Goal: Information Seeking & Learning: Learn about a topic

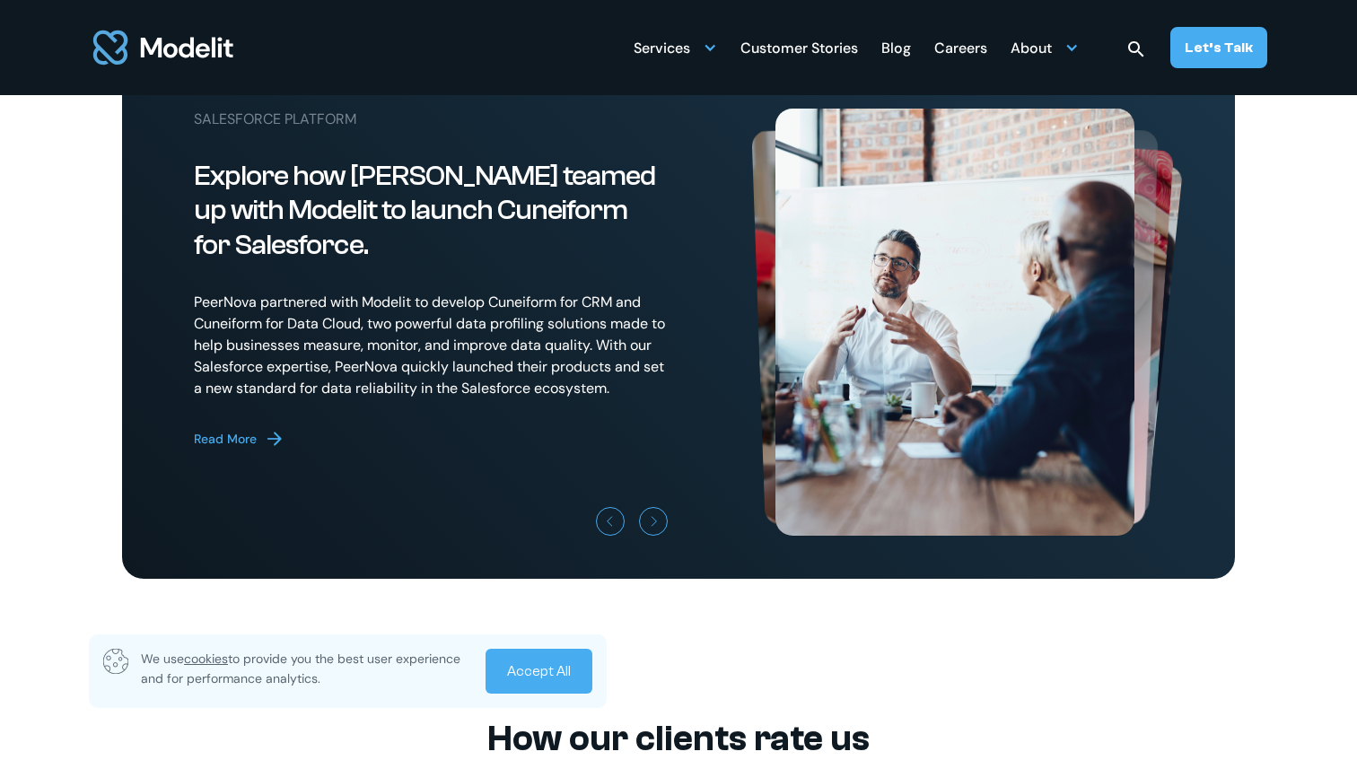
scroll to position [4912, 0]
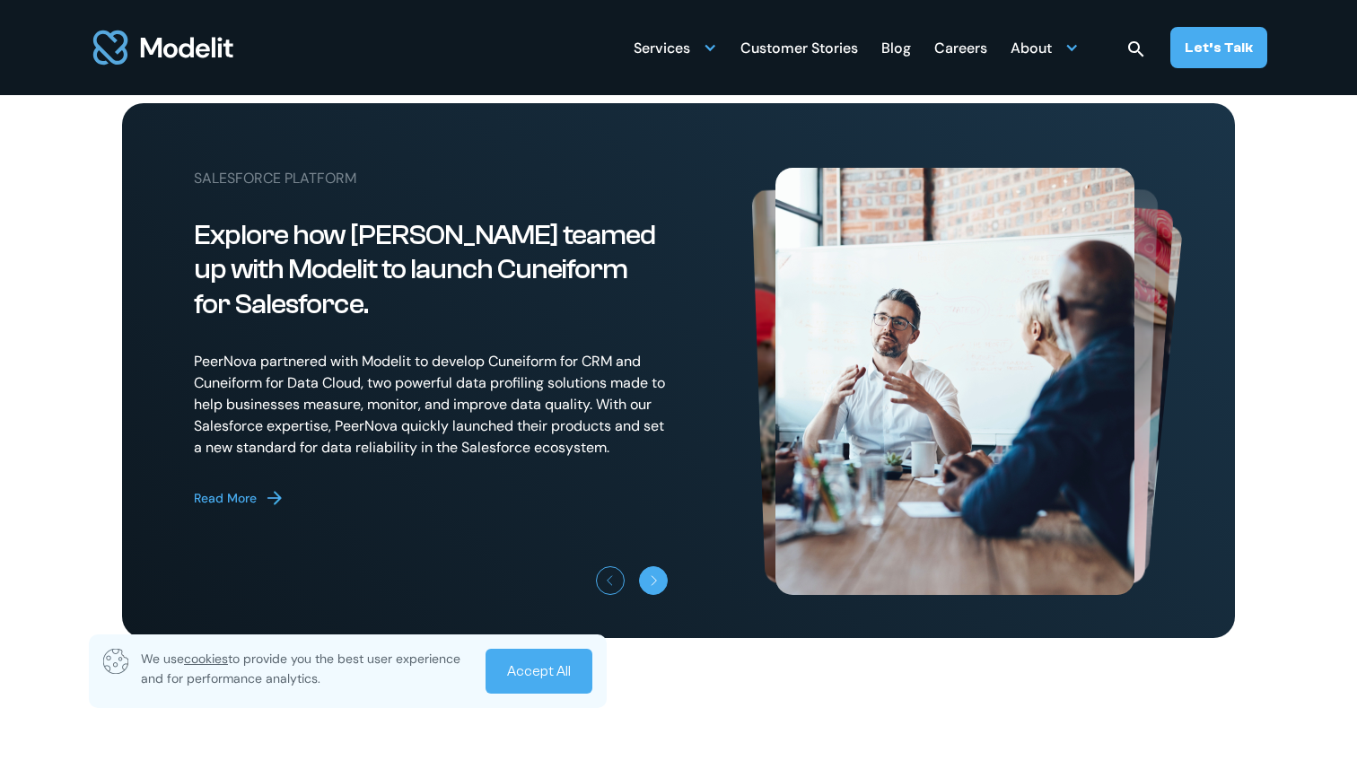
click at [664, 595] on link "Next slide" at bounding box center [653, 580] width 29 height 29
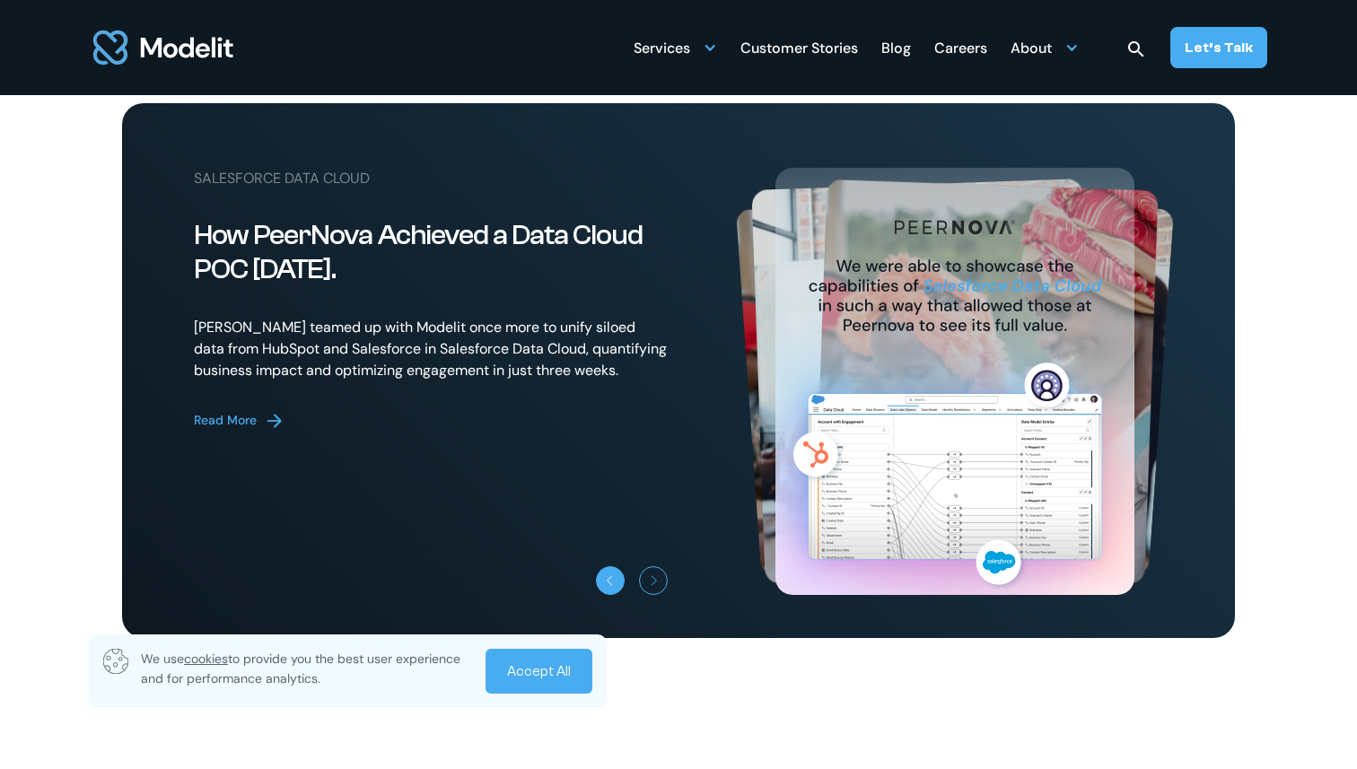
click at [611, 586] on icon "Previous slide" at bounding box center [609, 580] width 11 height 11
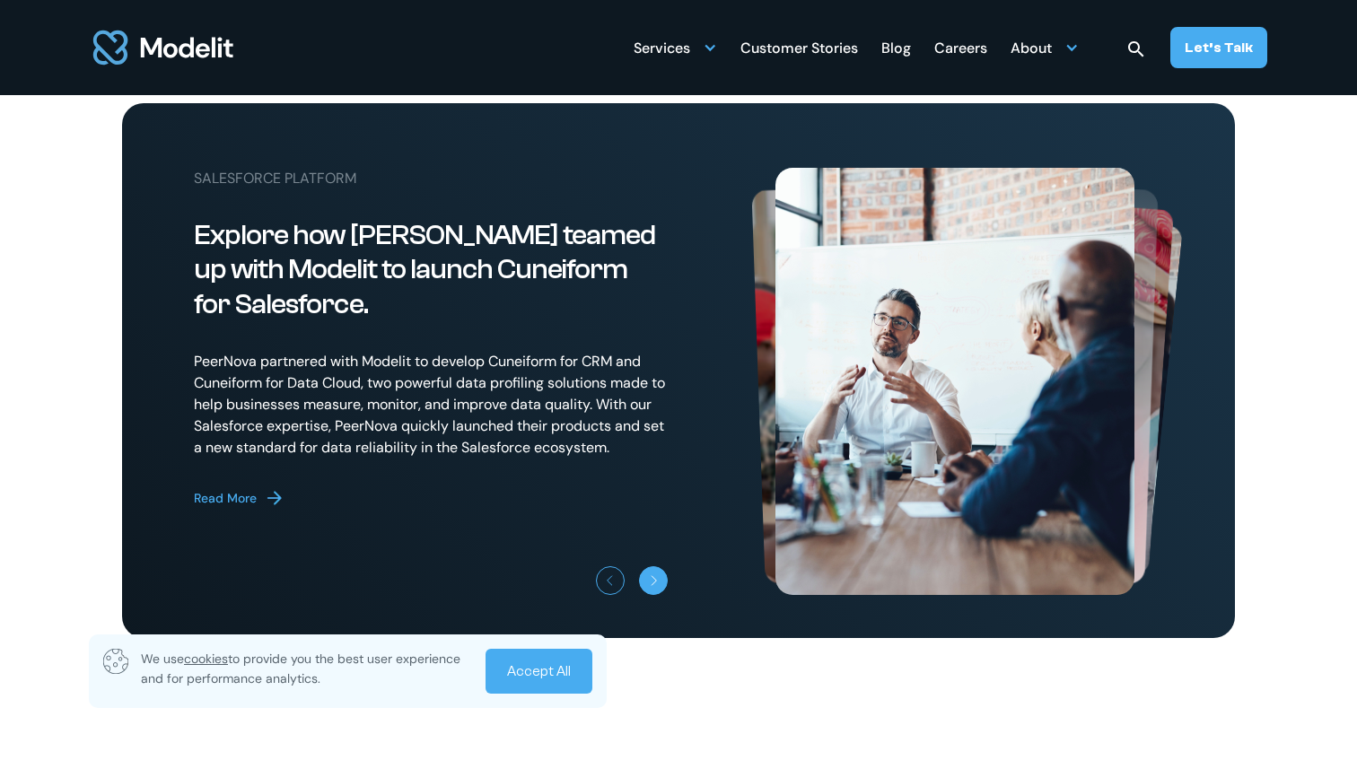
click at [658, 586] on icon "Next slide" at bounding box center [654, 580] width 11 height 11
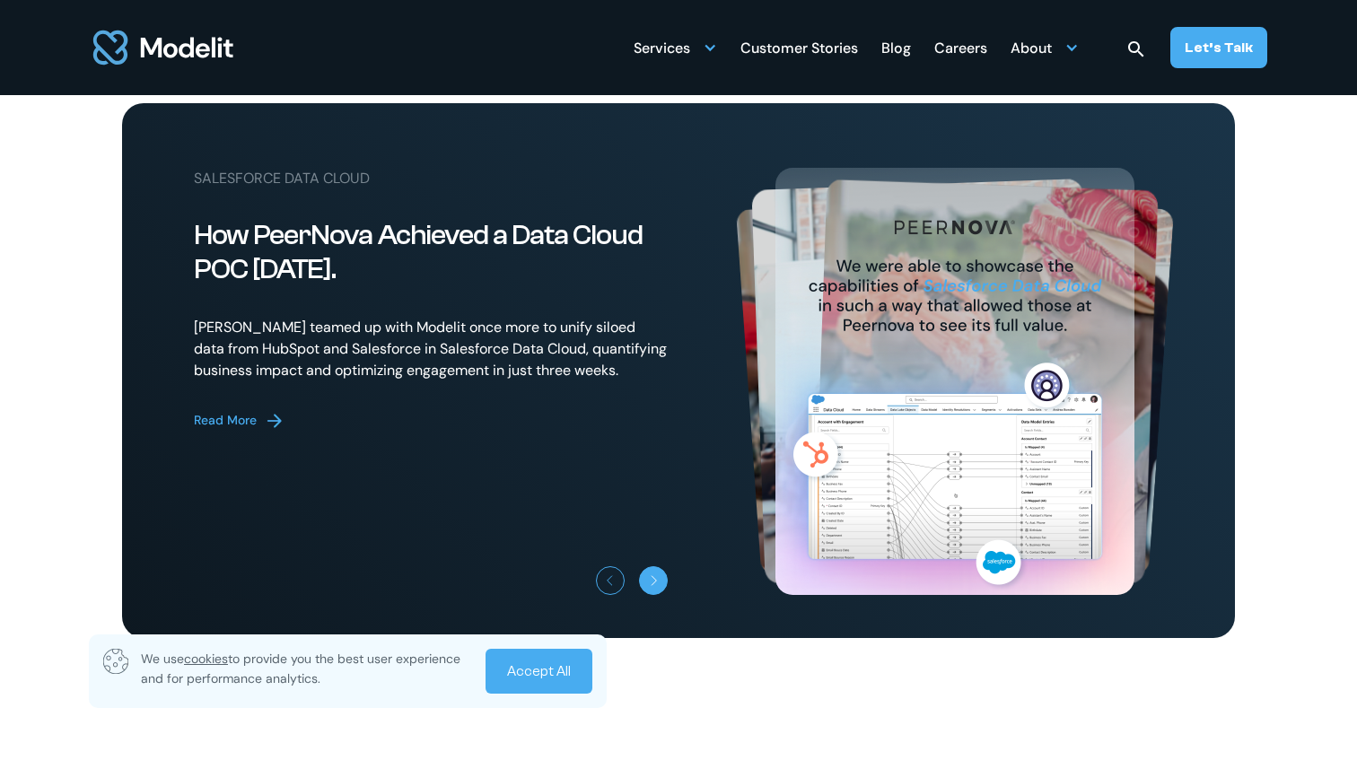
click at [658, 586] on icon "Next slide" at bounding box center [654, 580] width 11 height 11
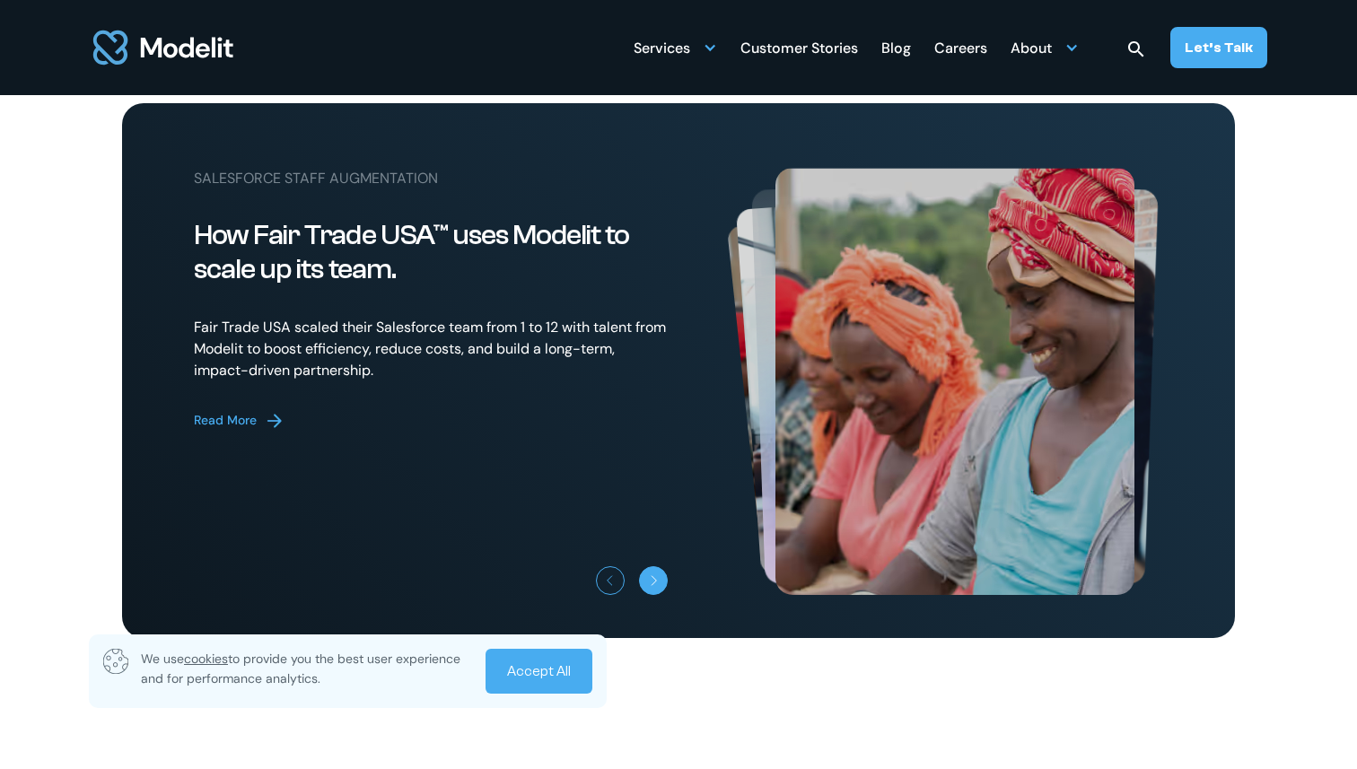
click at [658, 586] on icon "Next slide" at bounding box center [654, 580] width 11 height 11
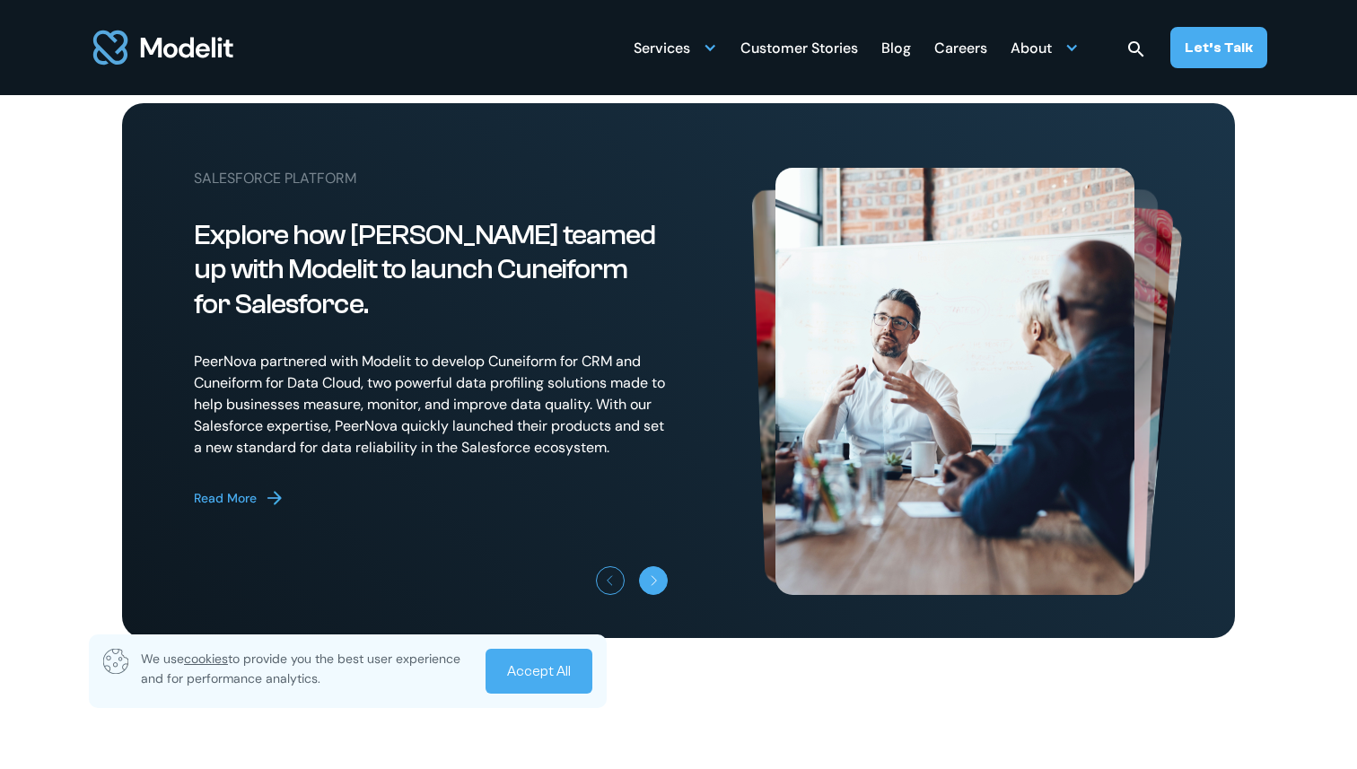
click at [658, 586] on icon "Next slide" at bounding box center [654, 580] width 11 height 11
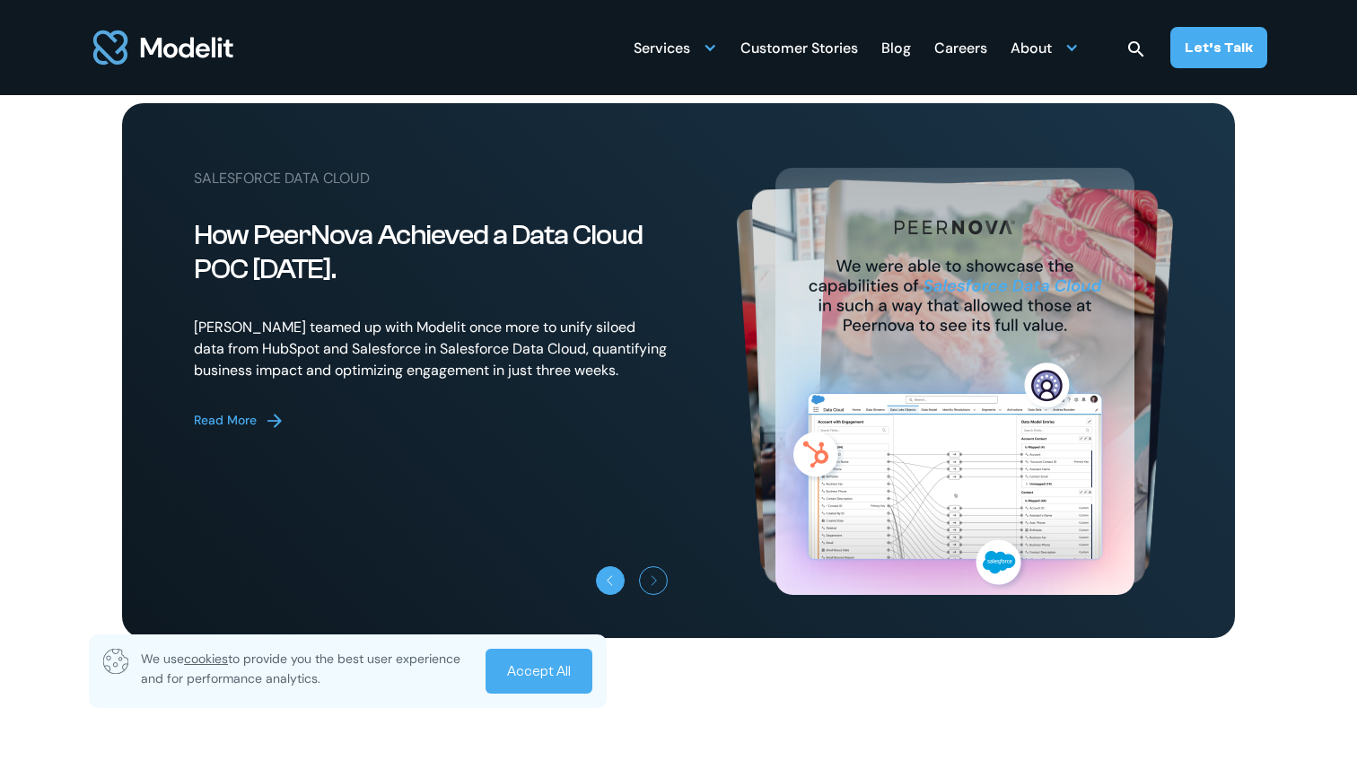
click at [614, 586] on icon "Previous slide" at bounding box center [609, 580] width 11 height 11
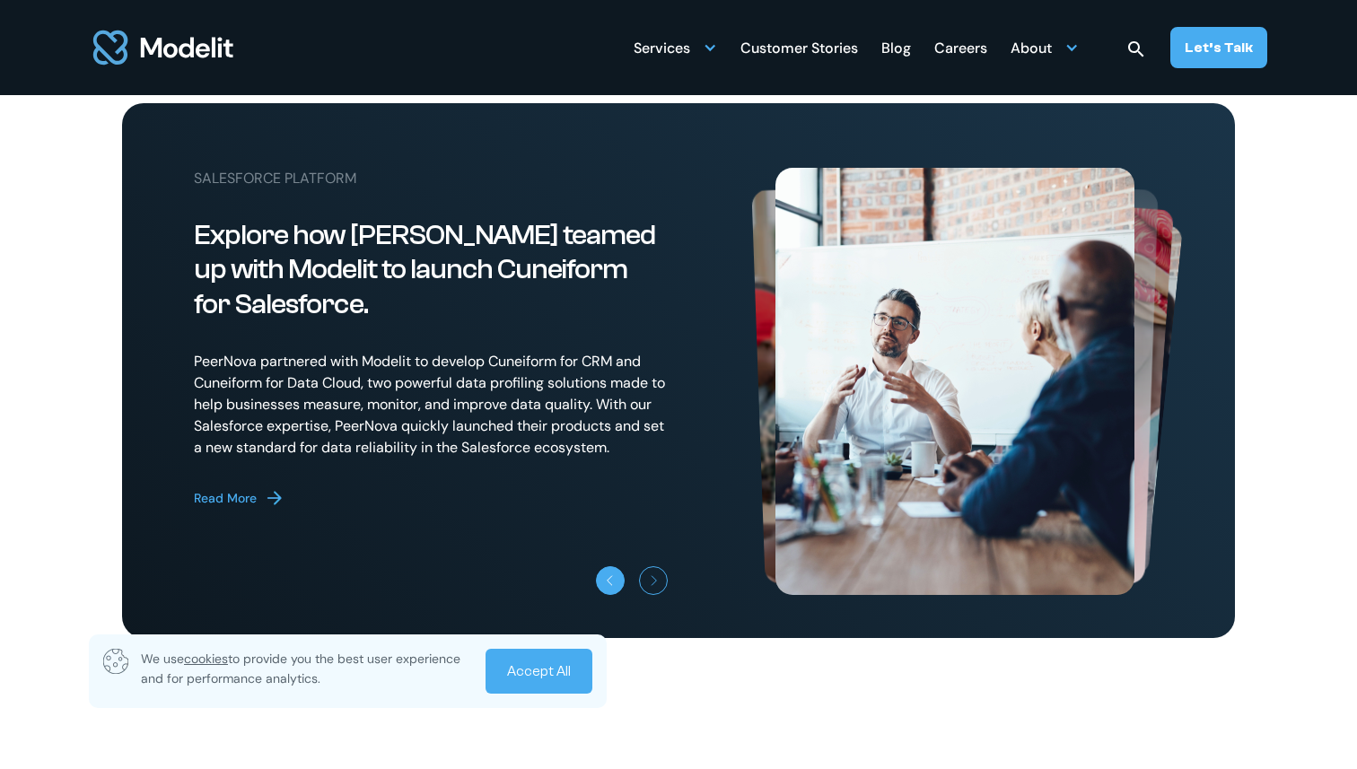
click at [614, 586] on icon "Previous slide" at bounding box center [609, 580] width 11 height 11
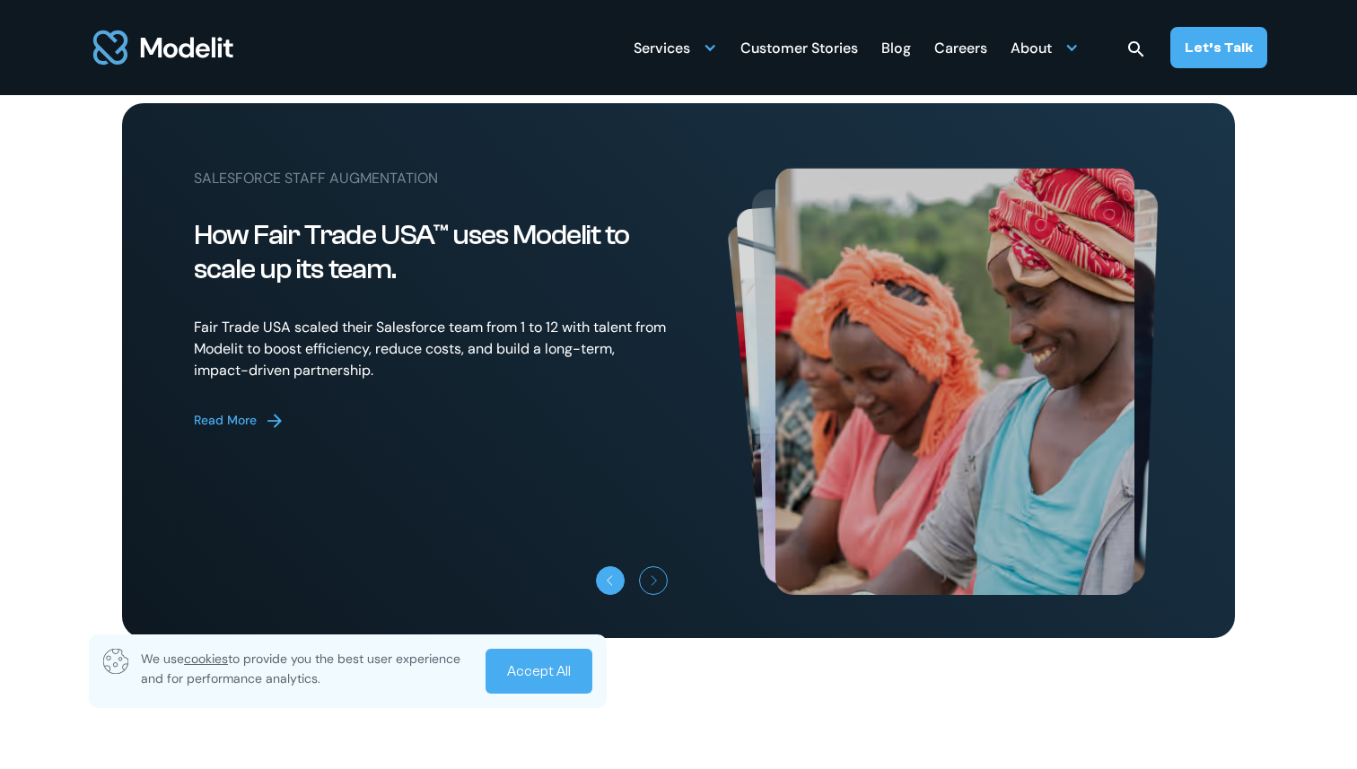
click at [614, 586] on icon "Previous slide" at bounding box center [609, 580] width 11 height 11
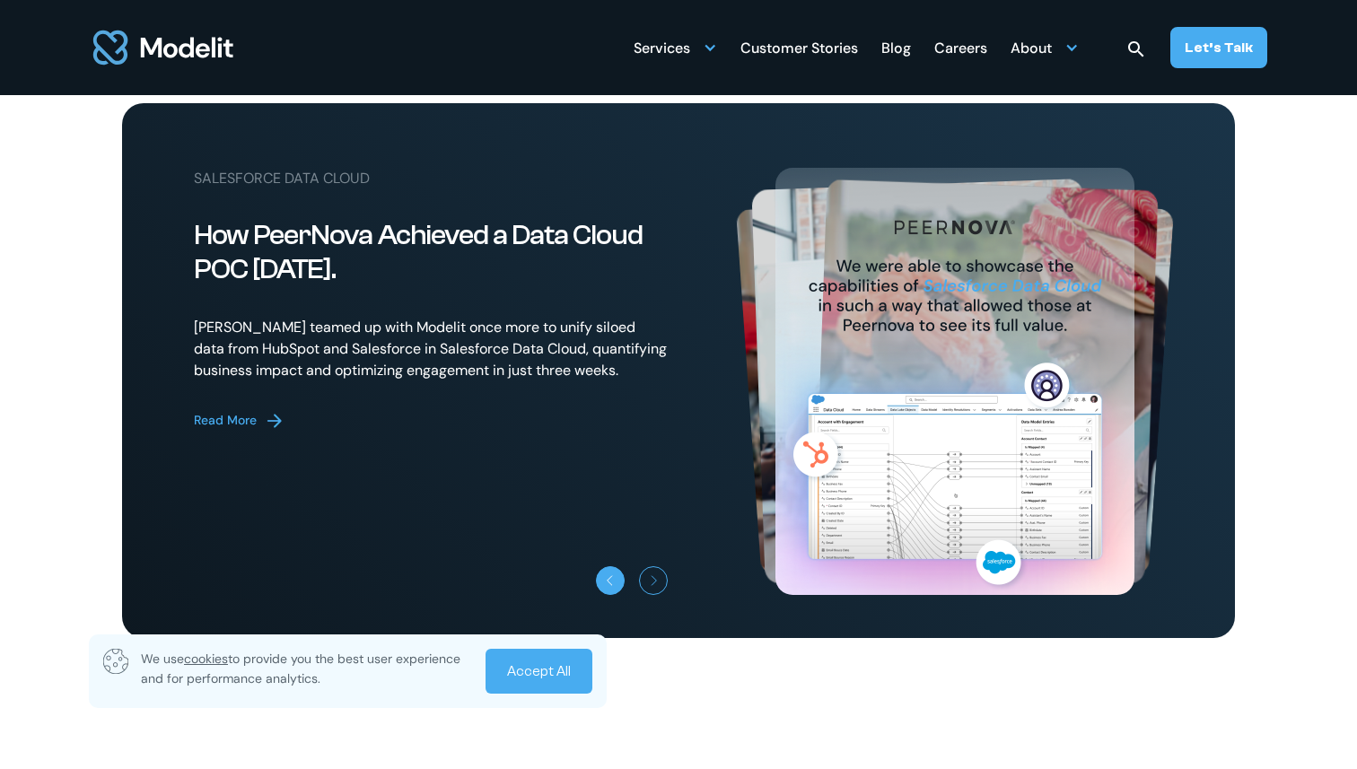
click at [614, 586] on icon "Previous slide" at bounding box center [609, 580] width 11 height 11
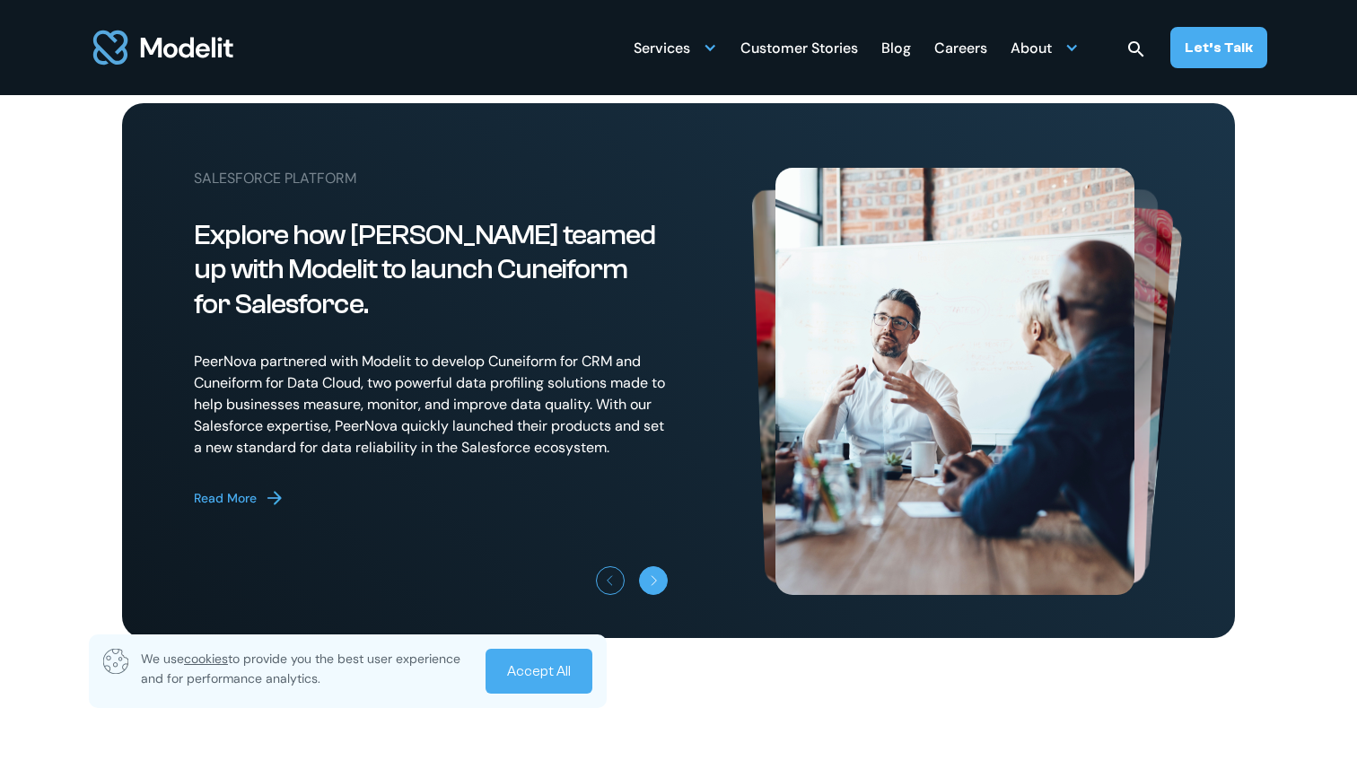
click at [654, 586] on icon "Next slide" at bounding box center [654, 580] width 11 height 11
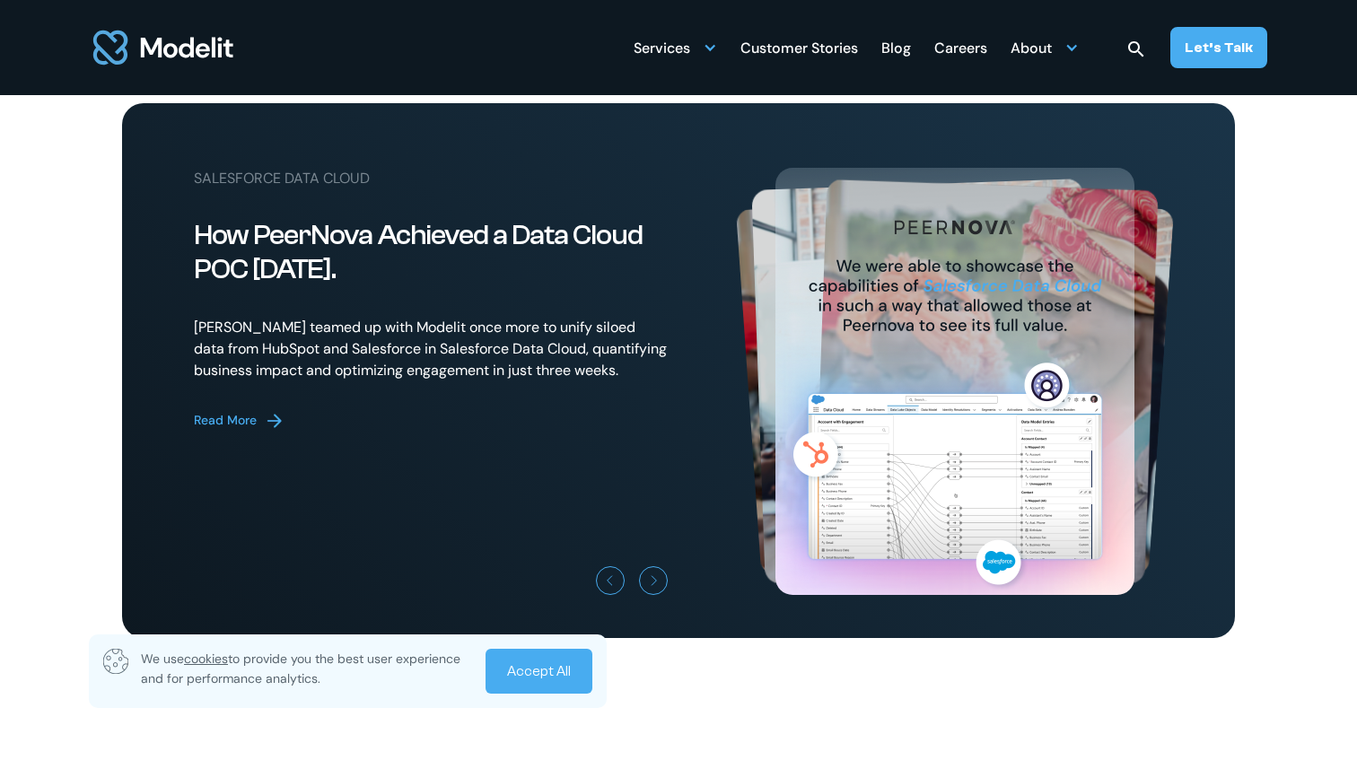
click at [790, 43] on div "Customer Stories" at bounding box center [799, 49] width 118 height 35
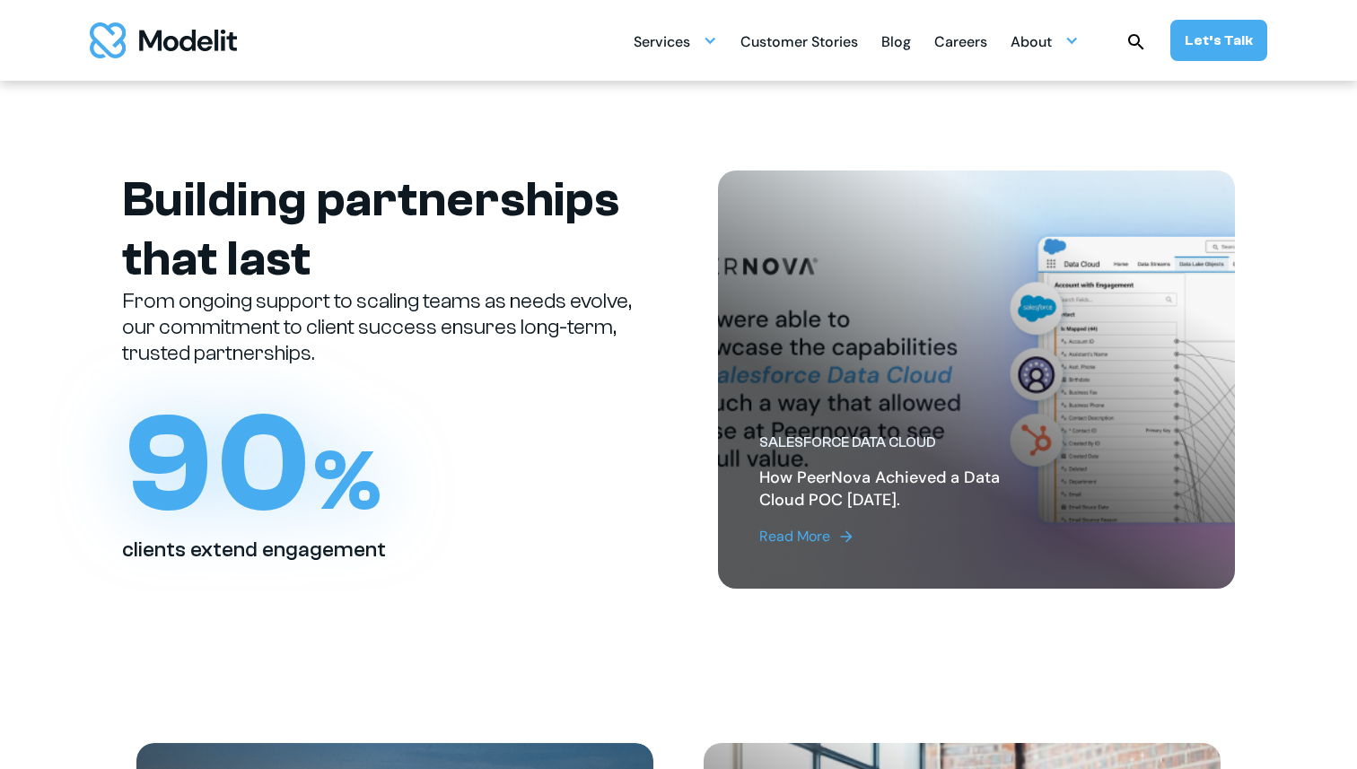
click at [878, 247] on aside at bounding box center [976, 379] width 517 height 418
click at [772, 538] on div "Read More" at bounding box center [794, 537] width 71 height 22
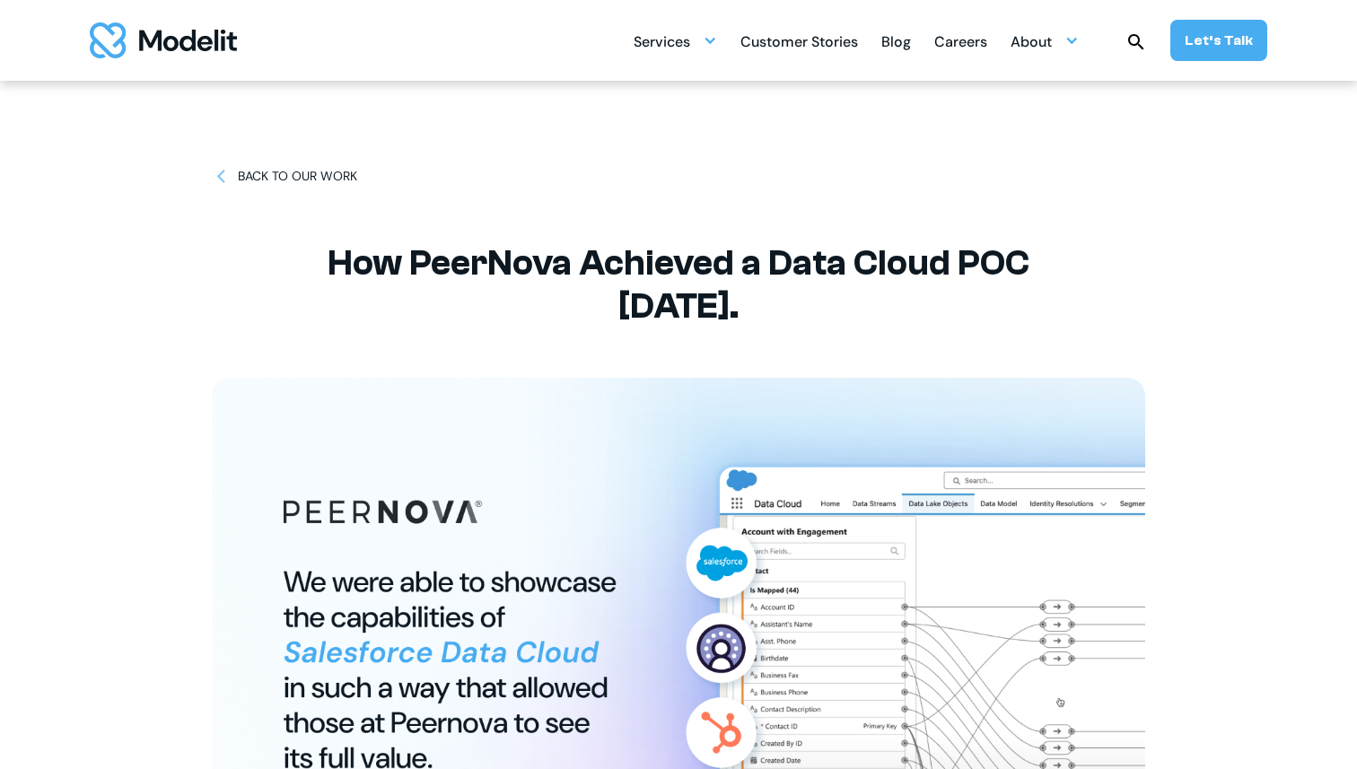
click at [267, 172] on div "BACK TO OUR WORK" at bounding box center [297, 176] width 119 height 19
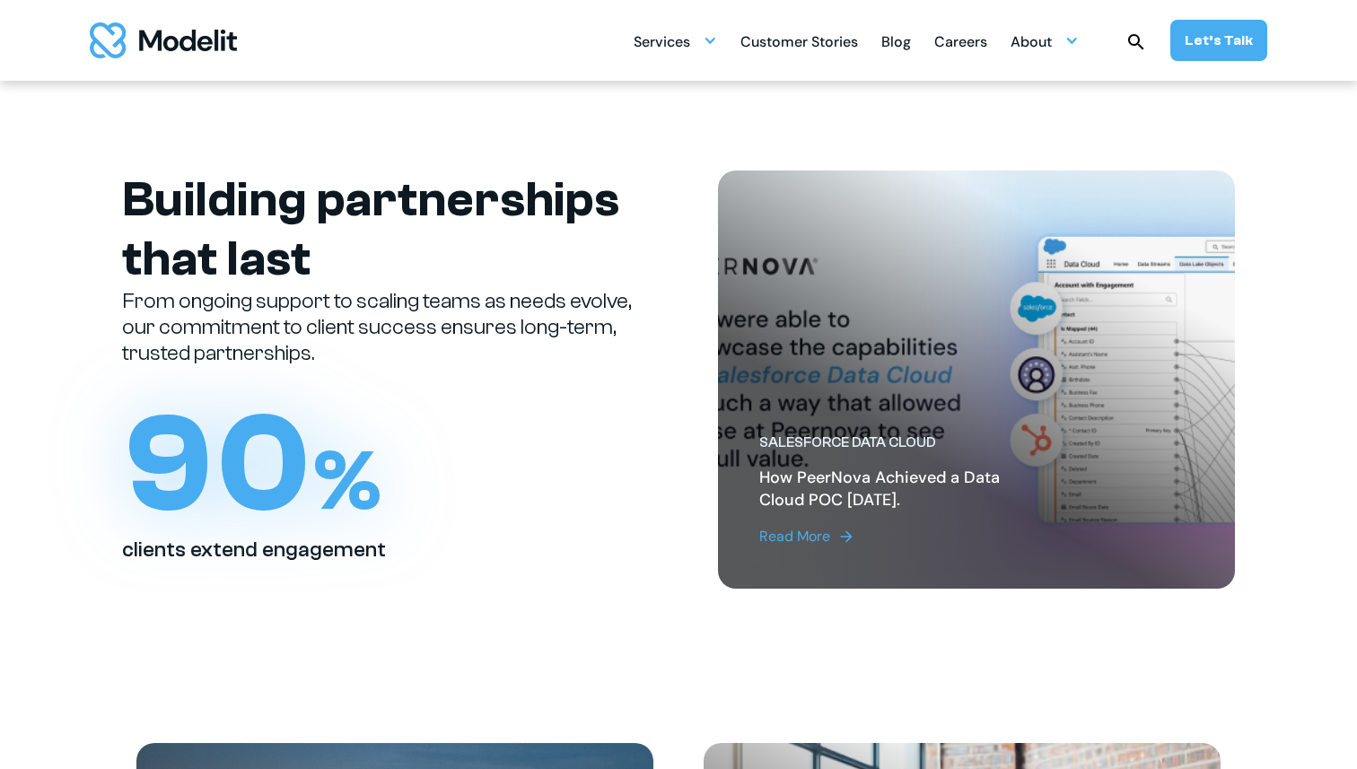
click at [765, 223] on aside at bounding box center [976, 379] width 517 height 418
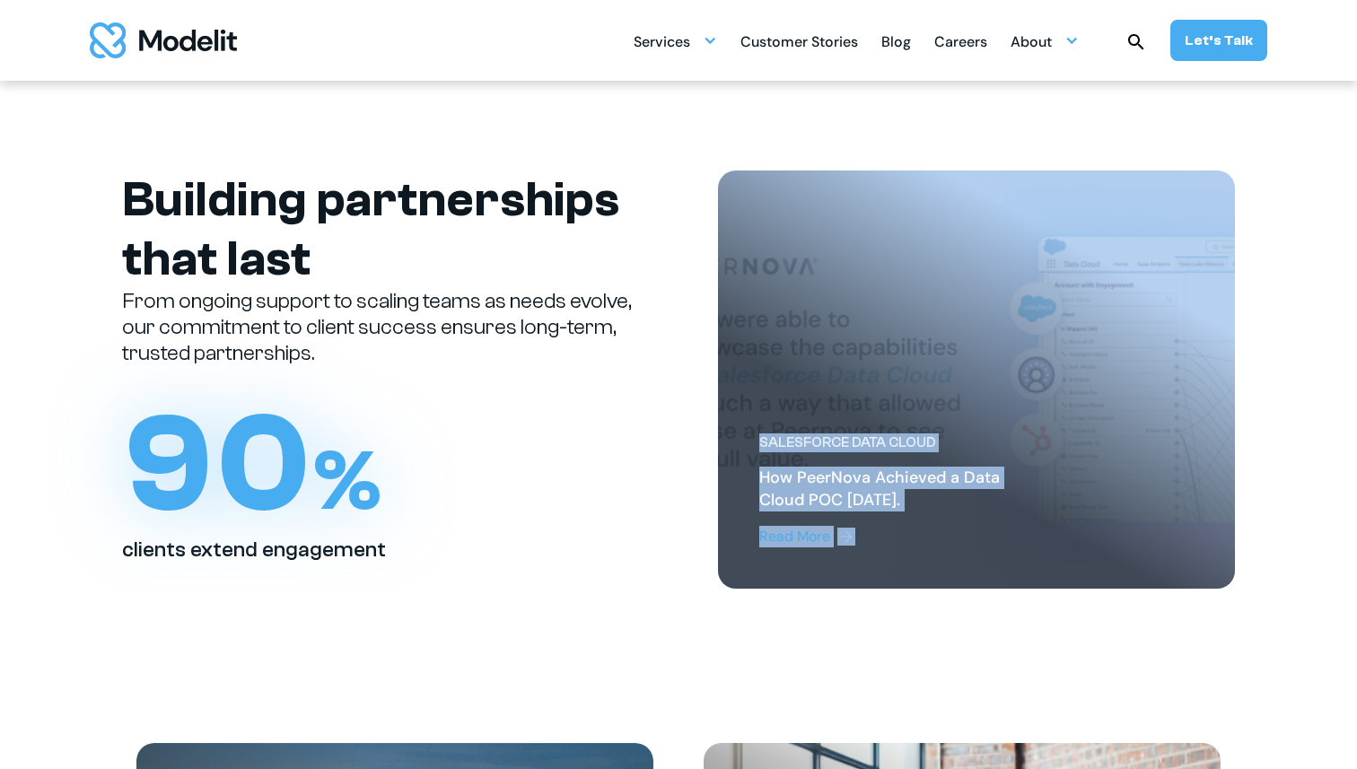
drag, startPoint x: 799, startPoint y: 228, endPoint x: 726, endPoint y: 120, distance: 129.9
click at [726, 120] on section "Building partnerships that last From ongoing support to scaling teams as needs …" at bounding box center [678, 380] width 1357 height 598
click at [798, 252] on aside at bounding box center [976, 379] width 517 height 418
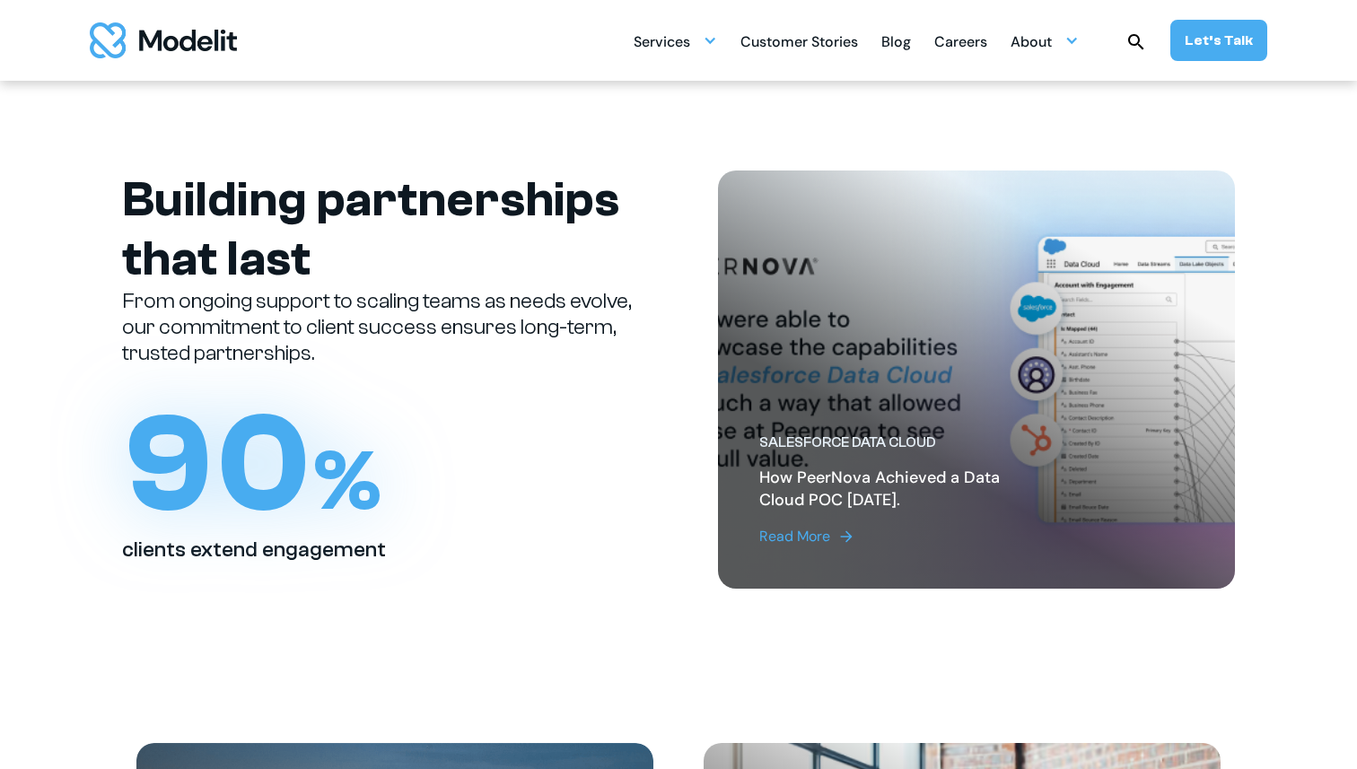
click at [1291, 269] on section "Building partnerships that last From ongoing support to scaling teams as needs …" at bounding box center [678, 380] width 1357 height 598
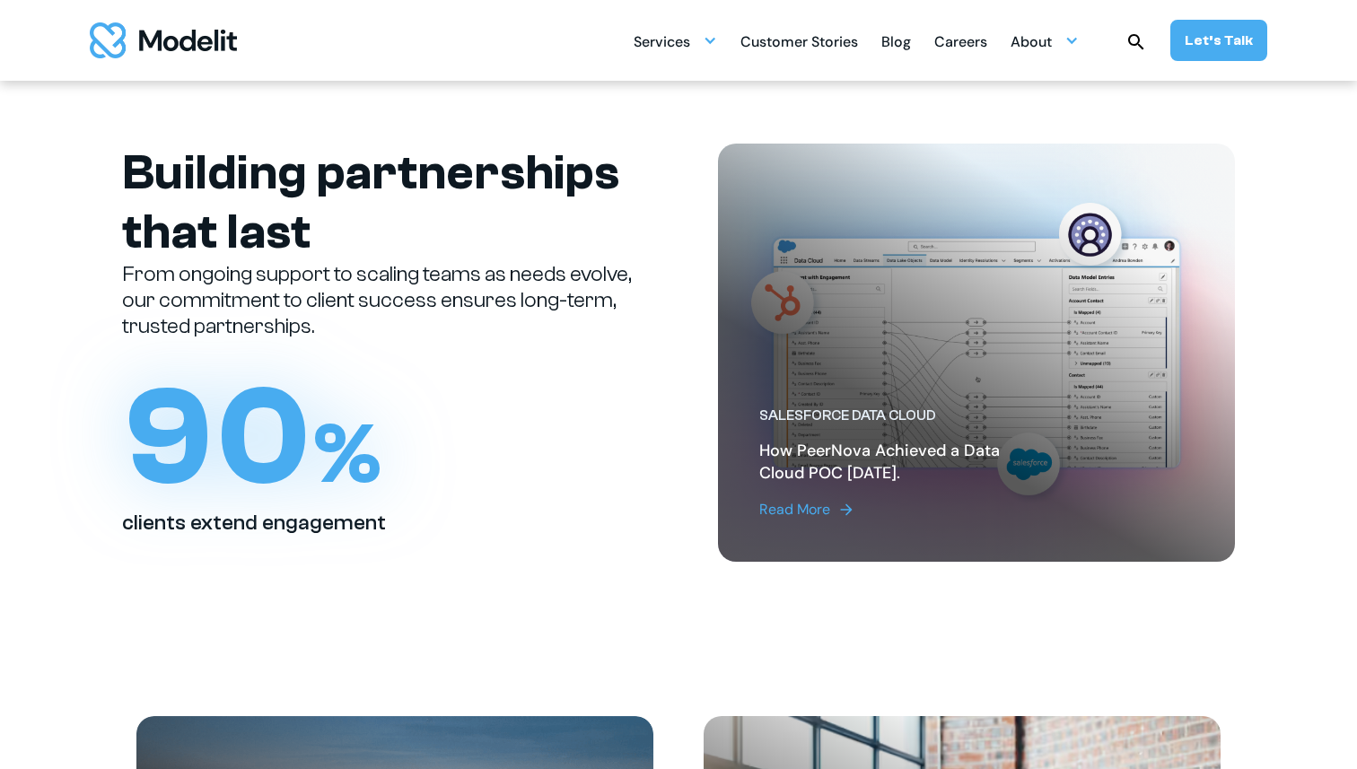
scroll to position [37, 0]
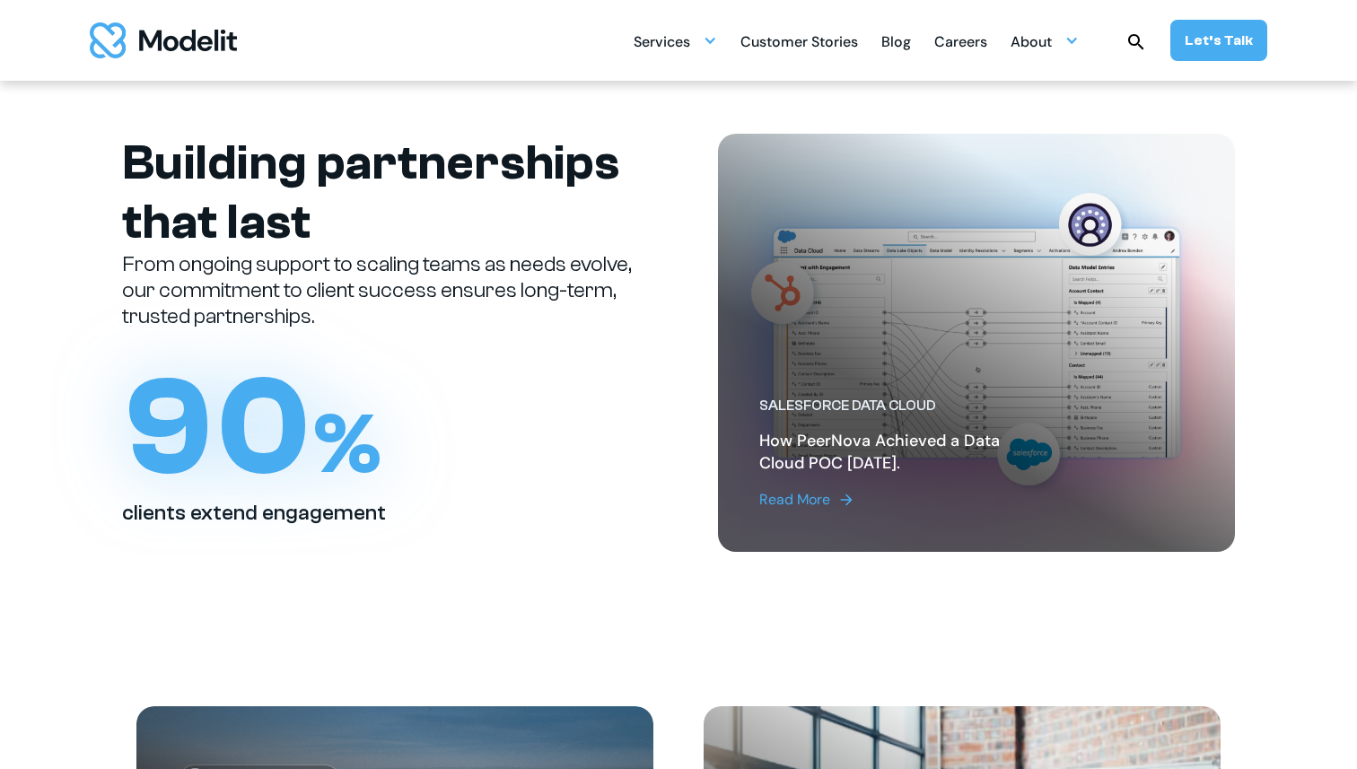
click at [791, 495] on div "Read More" at bounding box center [794, 500] width 71 height 22
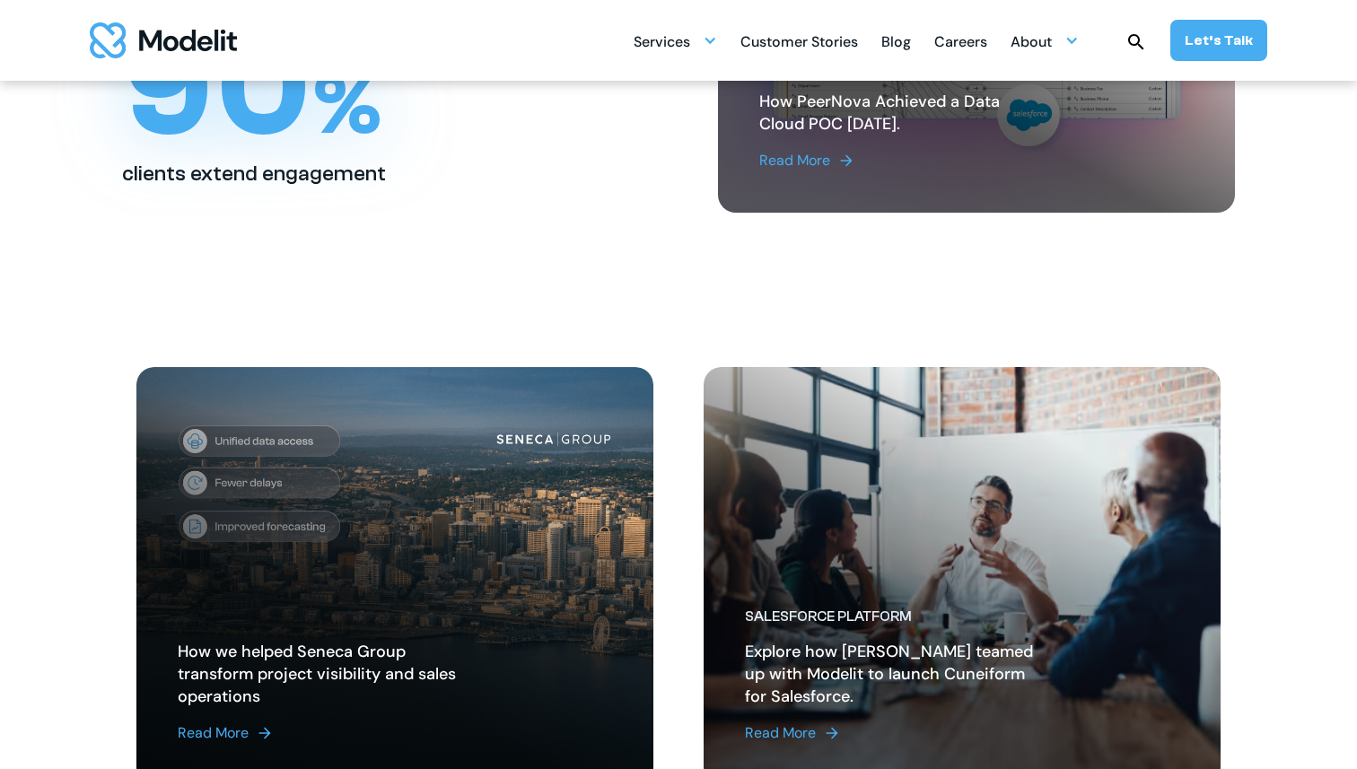
scroll to position [0, 0]
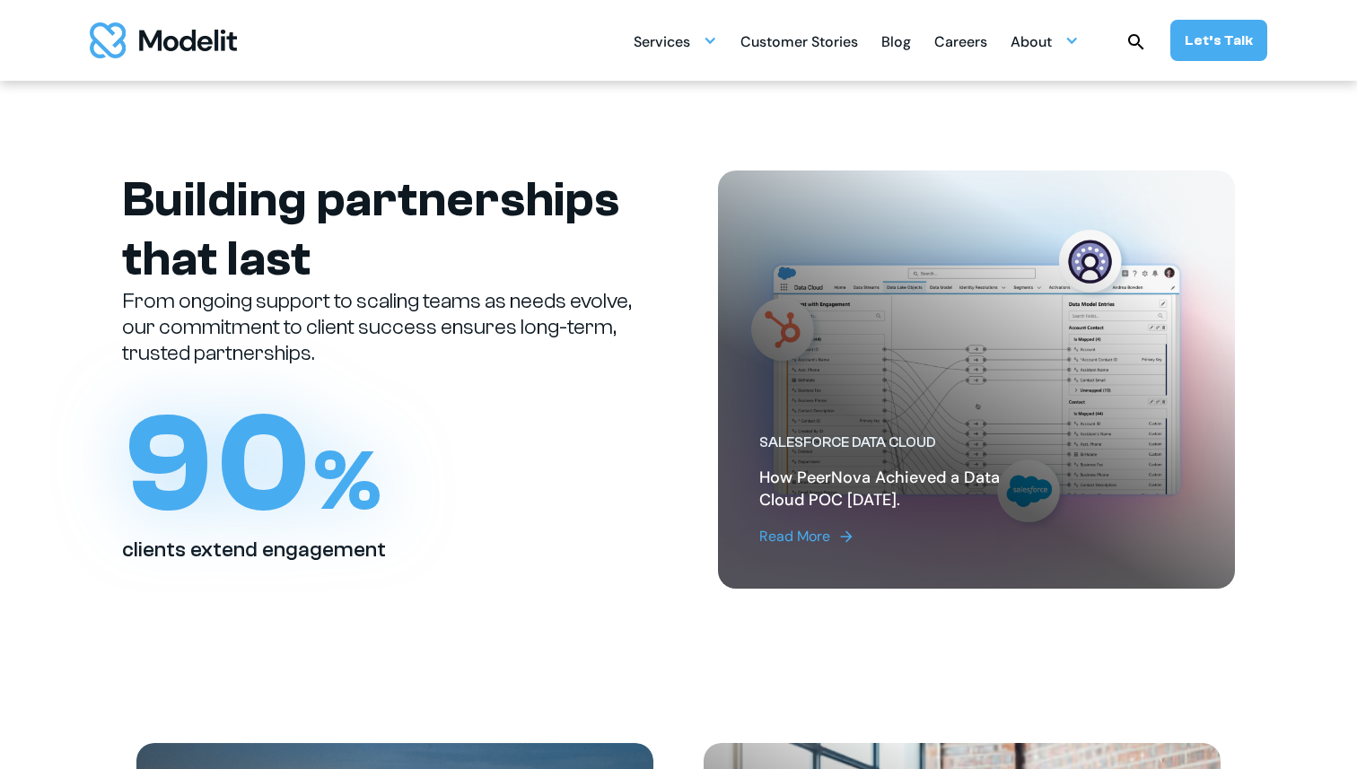
click at [183, 57] on img "home" at bounding box center [163, 40] width 147 height 36
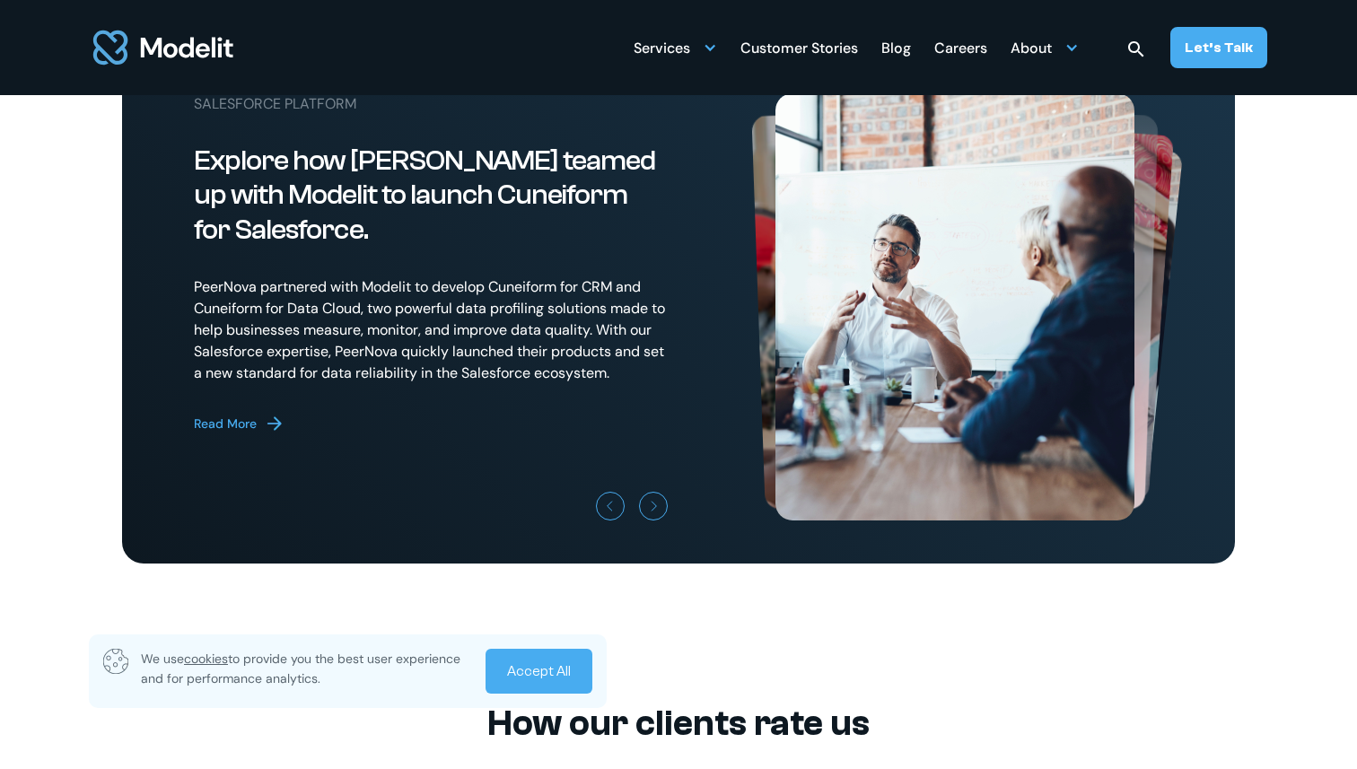
scroll to position [4941, 0]
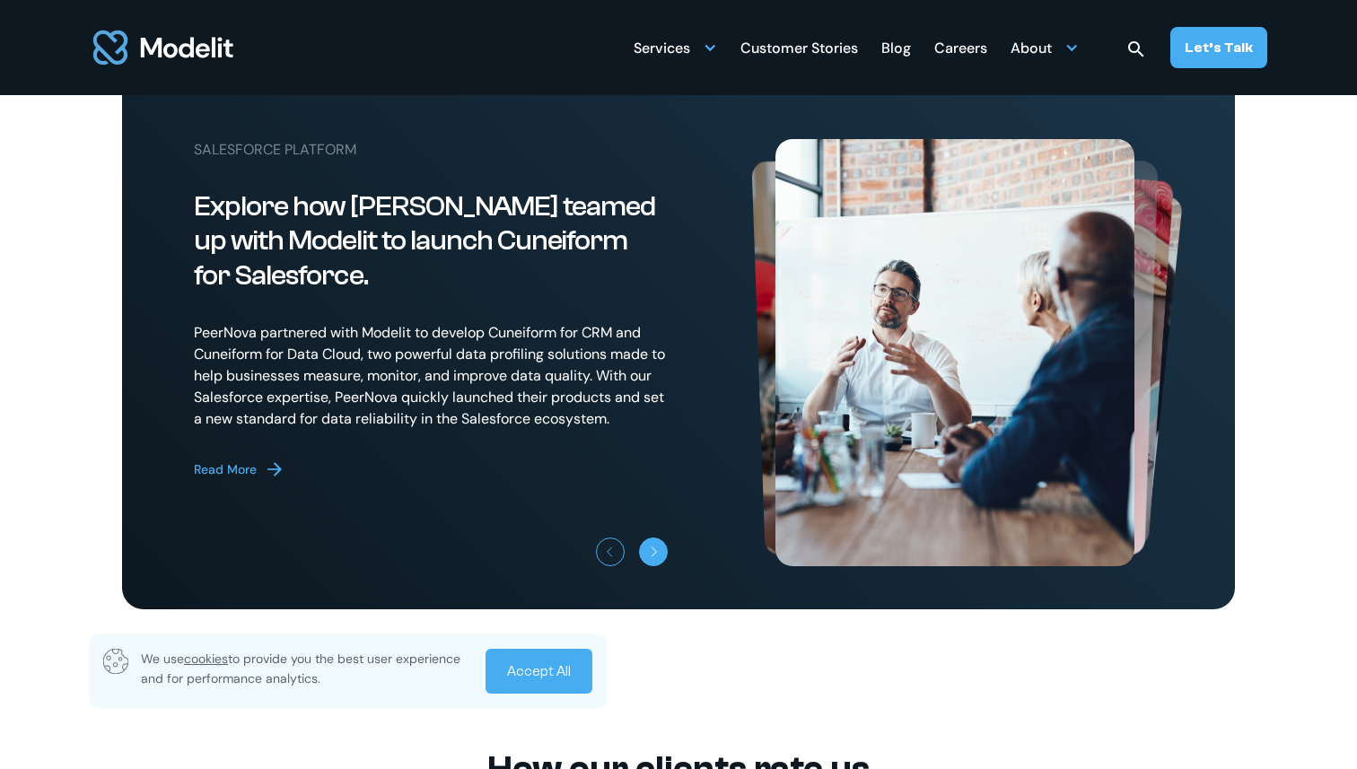
click at [659, 557] on icon "Next slide" at bounding box center [654, 551] width 11 height 11
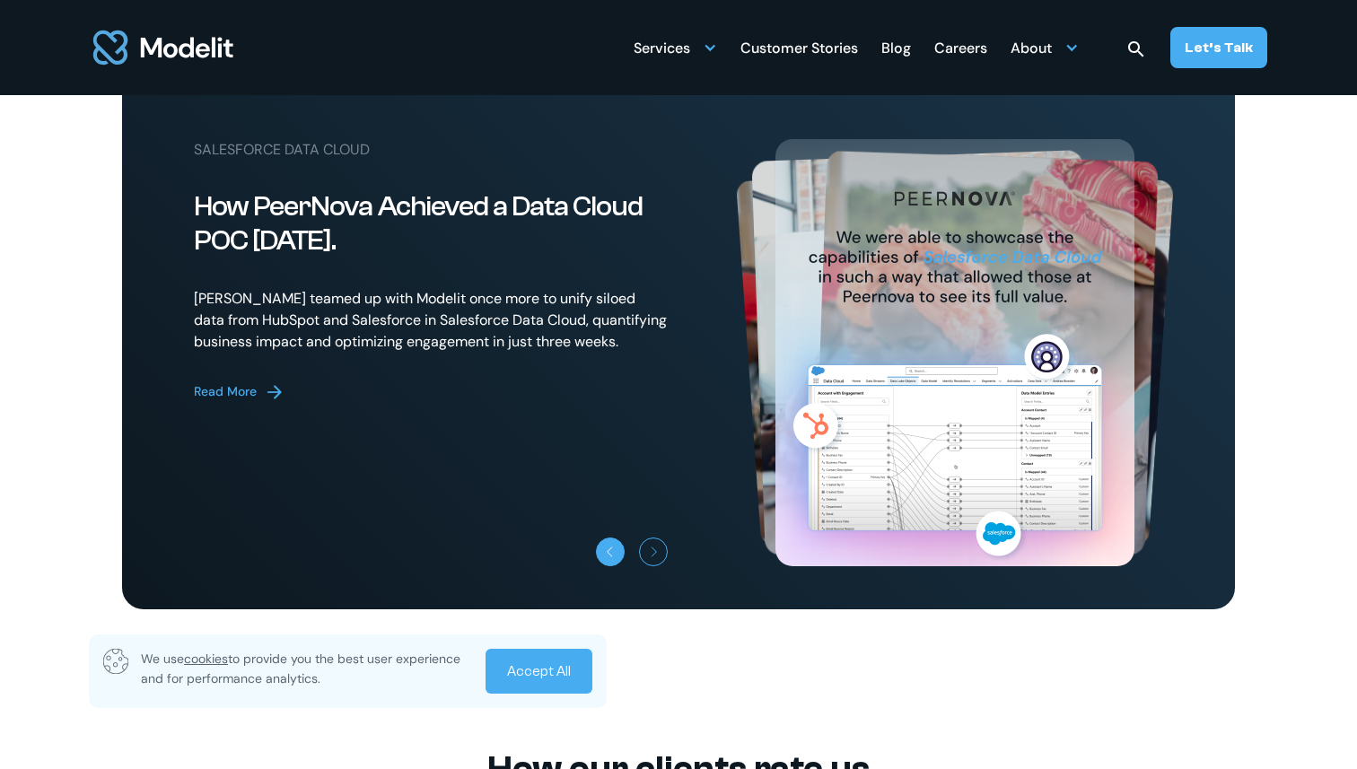
click at [610, 557] on icon "Previous slide" at bounding box center [609, 551] width 11 height 11
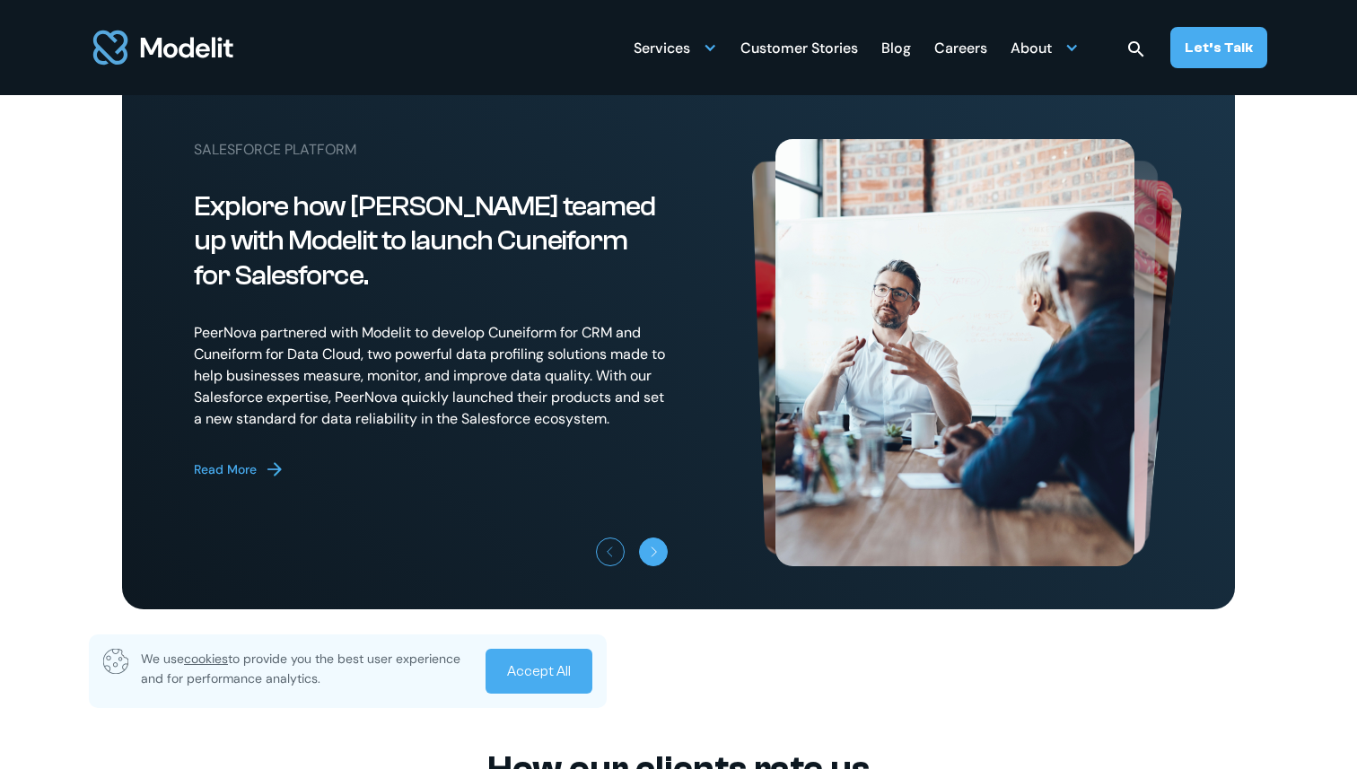
click at [658, 557] on icon "Next slide" at bounding box center [654, 551] width 11 height 11
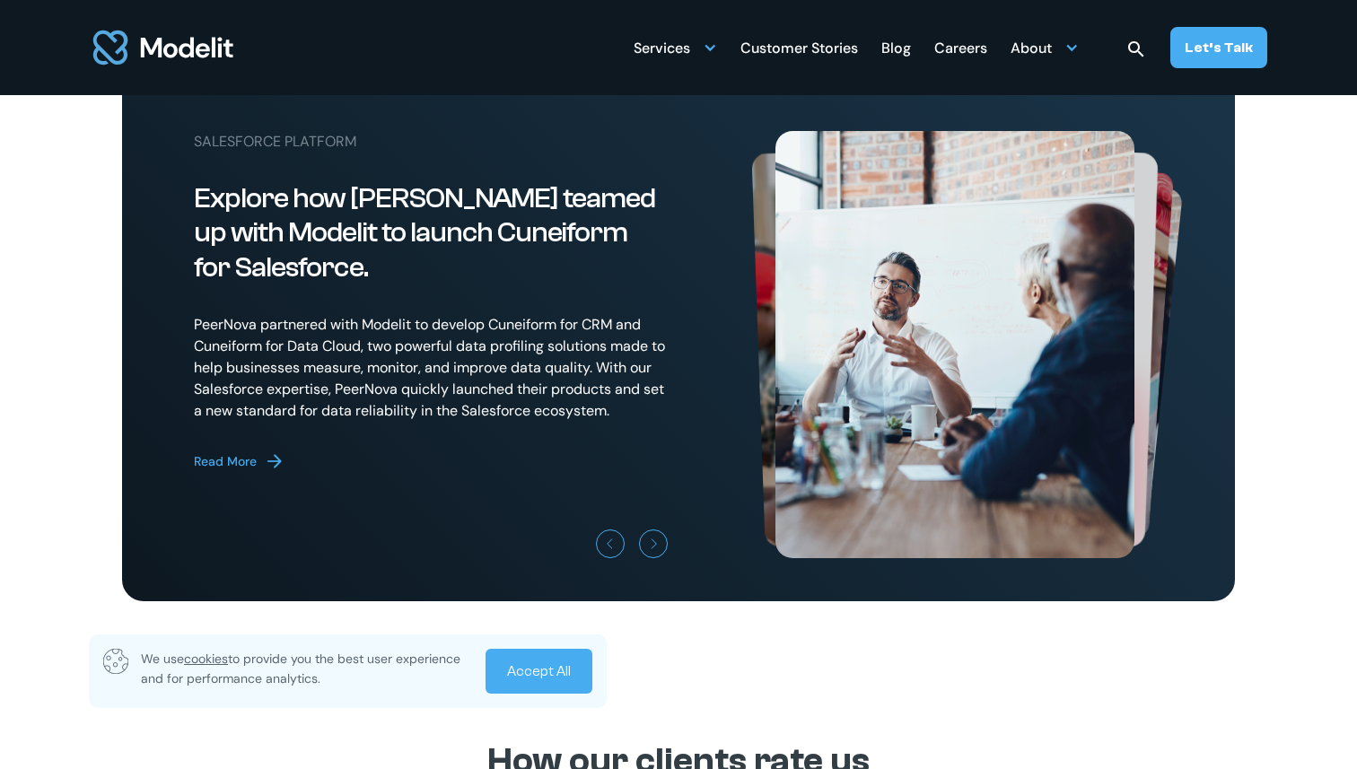
scroll to position [4948, 0]
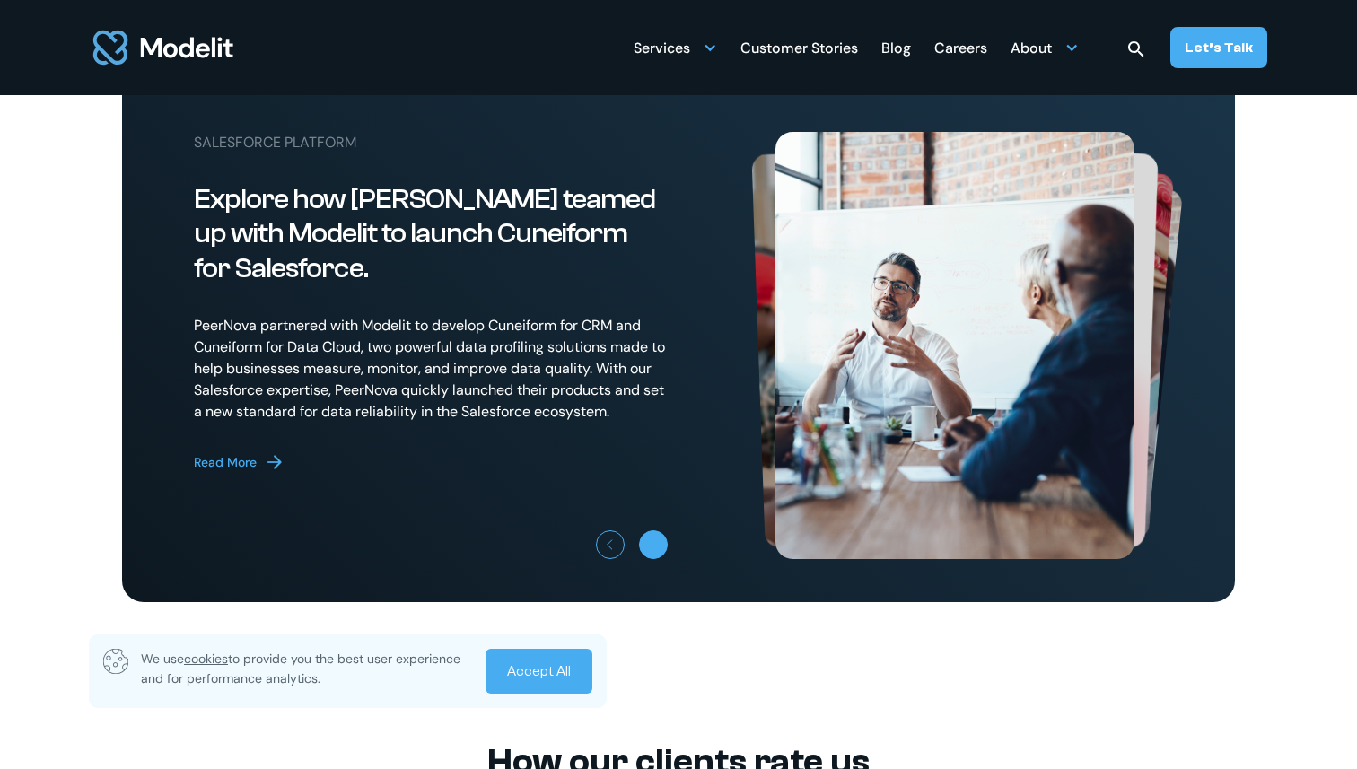
click at [652, 550] on icon "Next slide" at bounding box center [653, 545] width 4 height 10
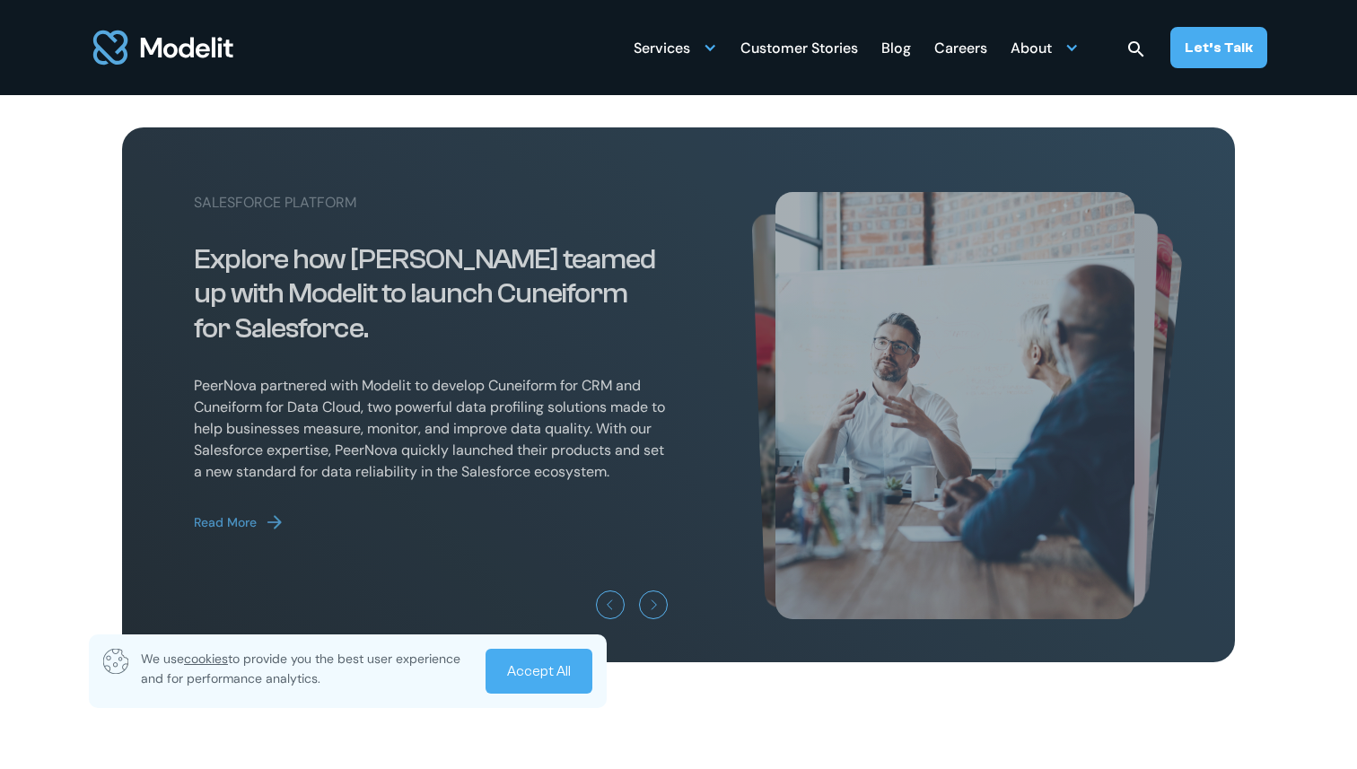
scroll to position [4892, 0]
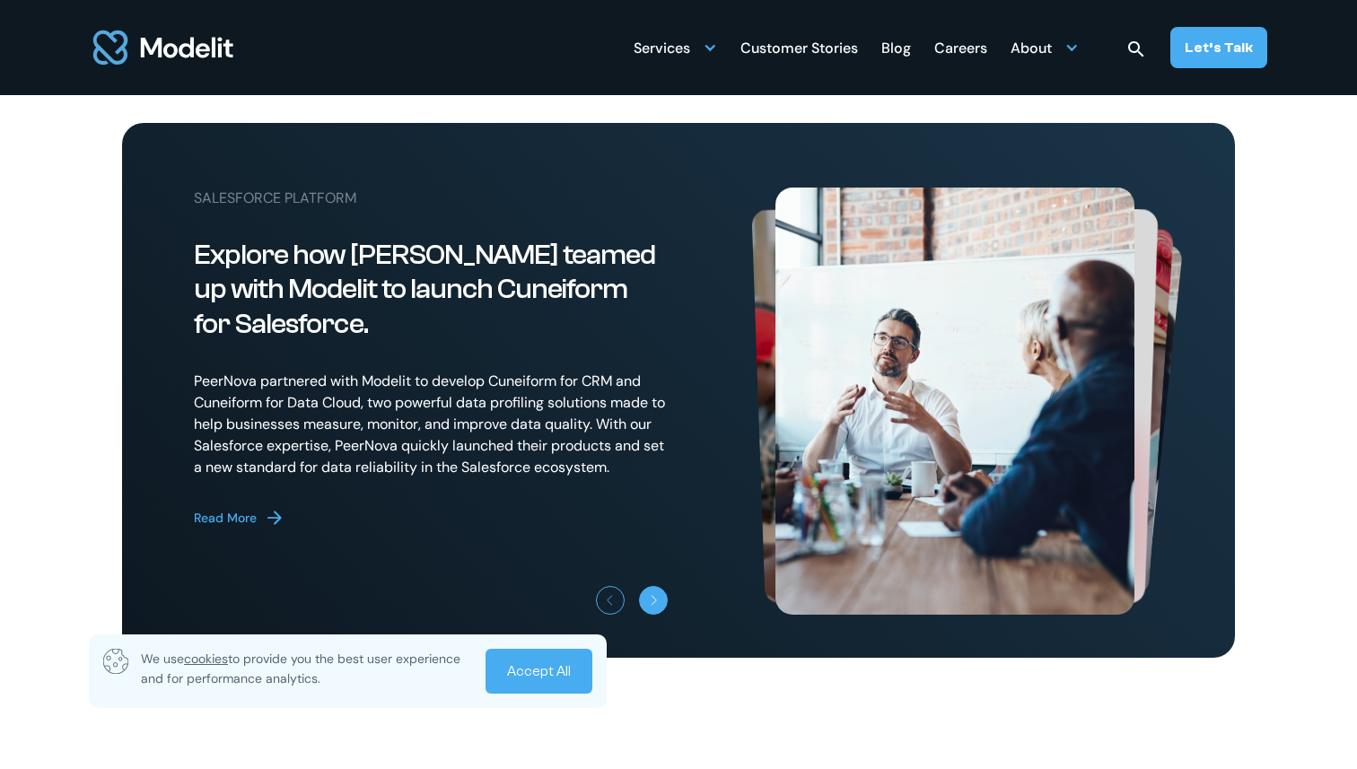
click at [661, 615] on link "Next slide" at bounding box center [653, 600] width 29 height 29
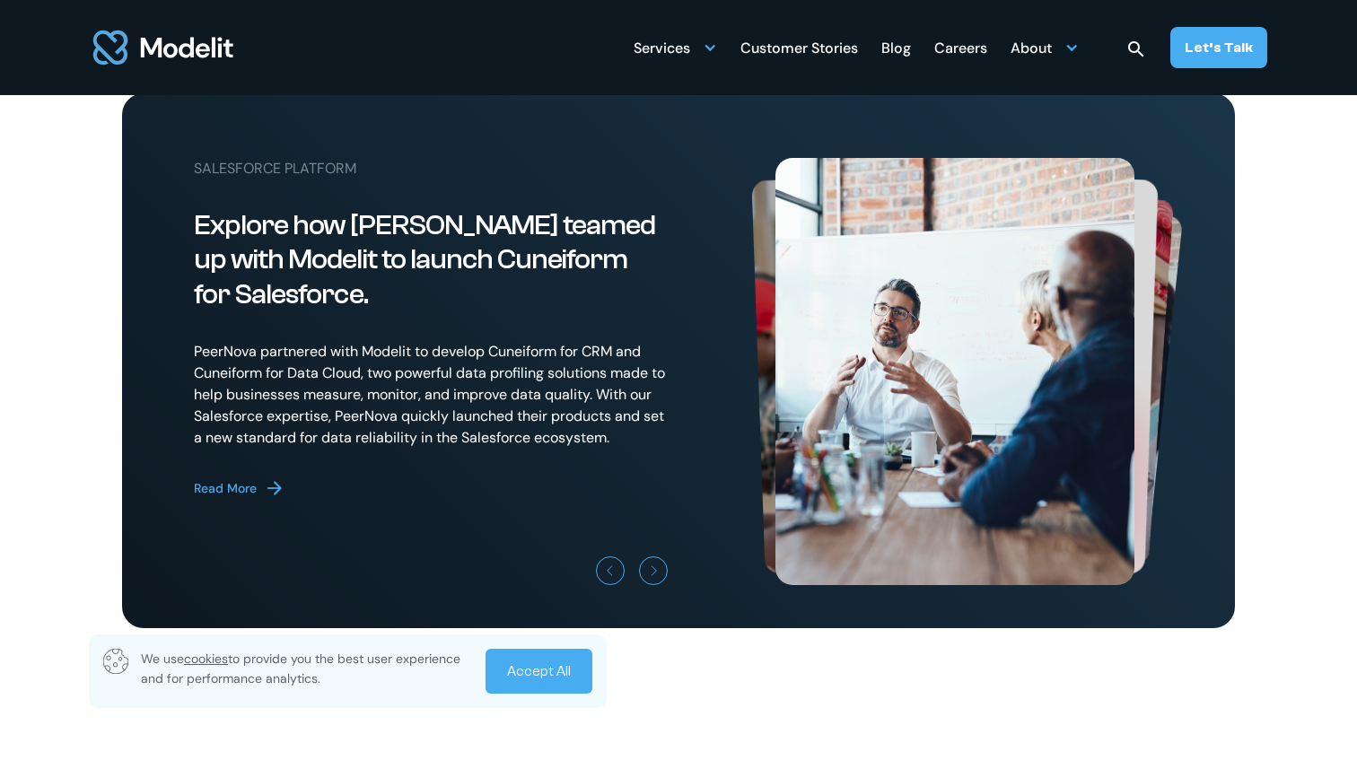
scroll to position [4910, 0]
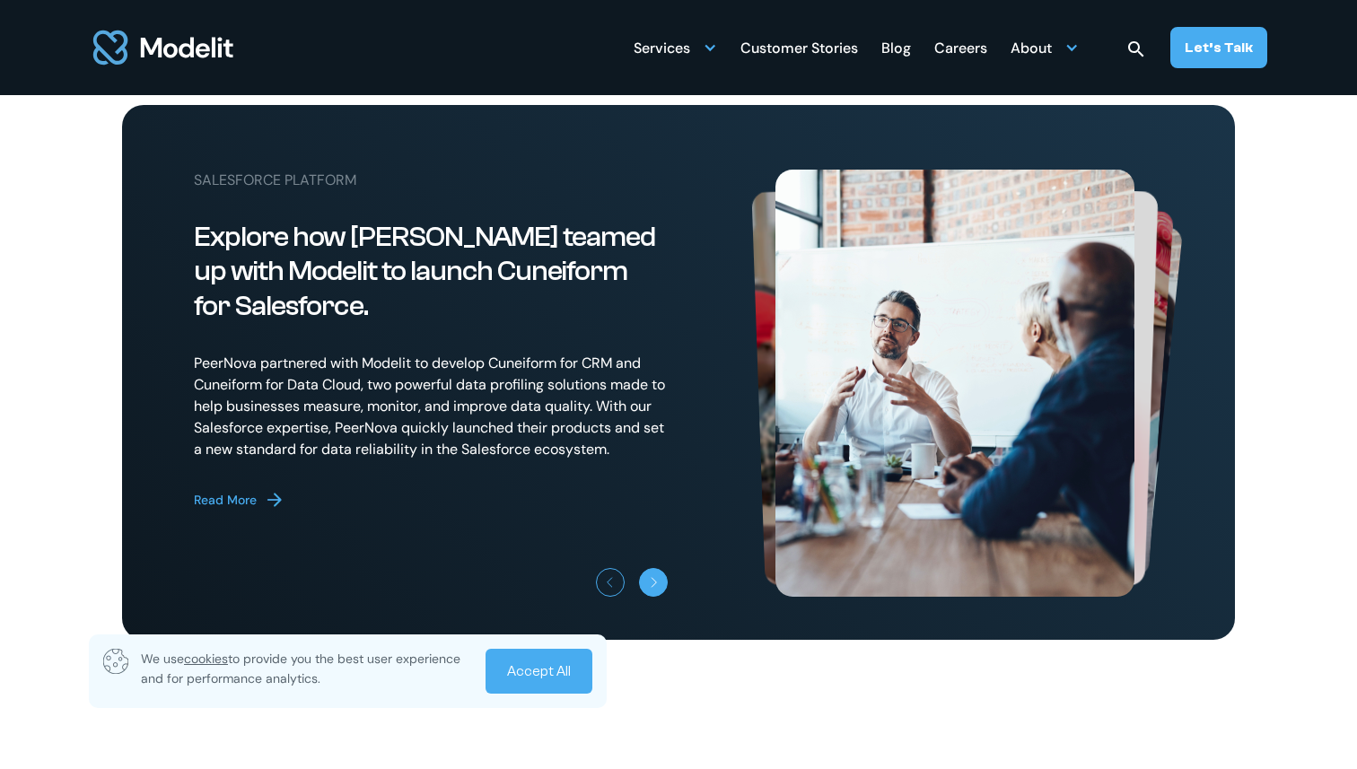
click at [651, 588] on icon "Next slide" at bounding box center [654, 582] width 11 height 11
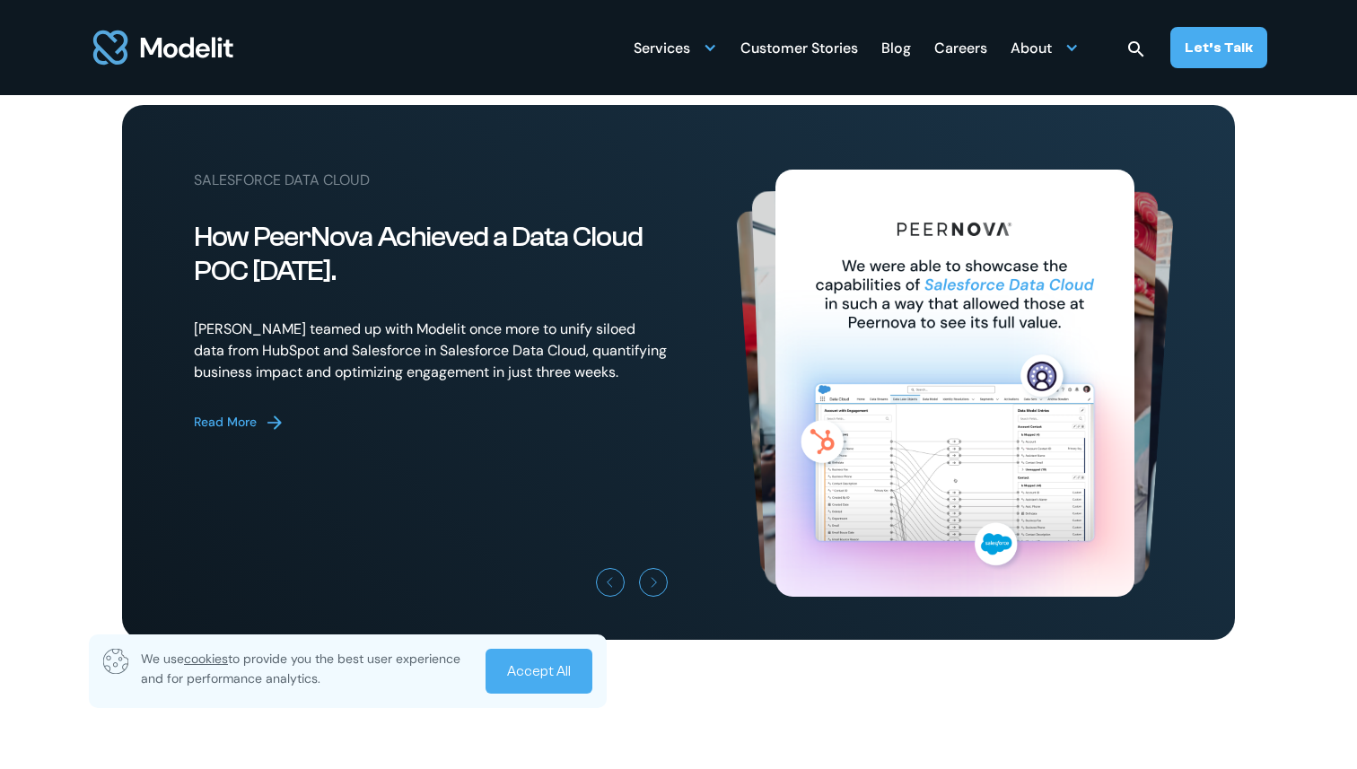
click at [951, 263] on div "2 / 3" at bounding box center [954, 421] width 359 height 503
click at [249, 432] on div "Read More" at bounding box center [225, 422] width 63 height 19
click at [218, 432] on div "Read More" at bounding box center [225, 422] width 63 height 19
click at [546, 682] on link "Accept All" at bounding box center [538, 671] width 107 height 45
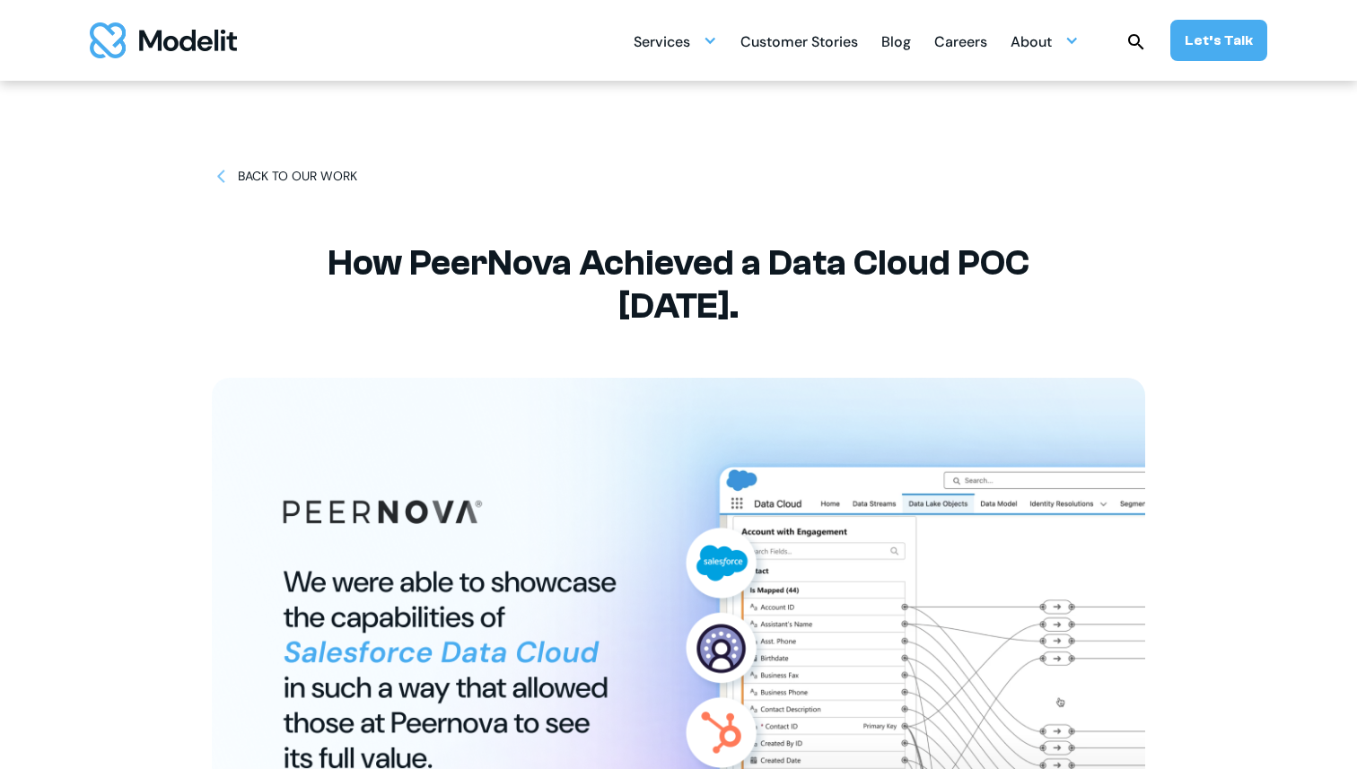
click at [280, 168] on div "BACK TO OUR WORK" at bounding box center [297, 176] width 119 height 19
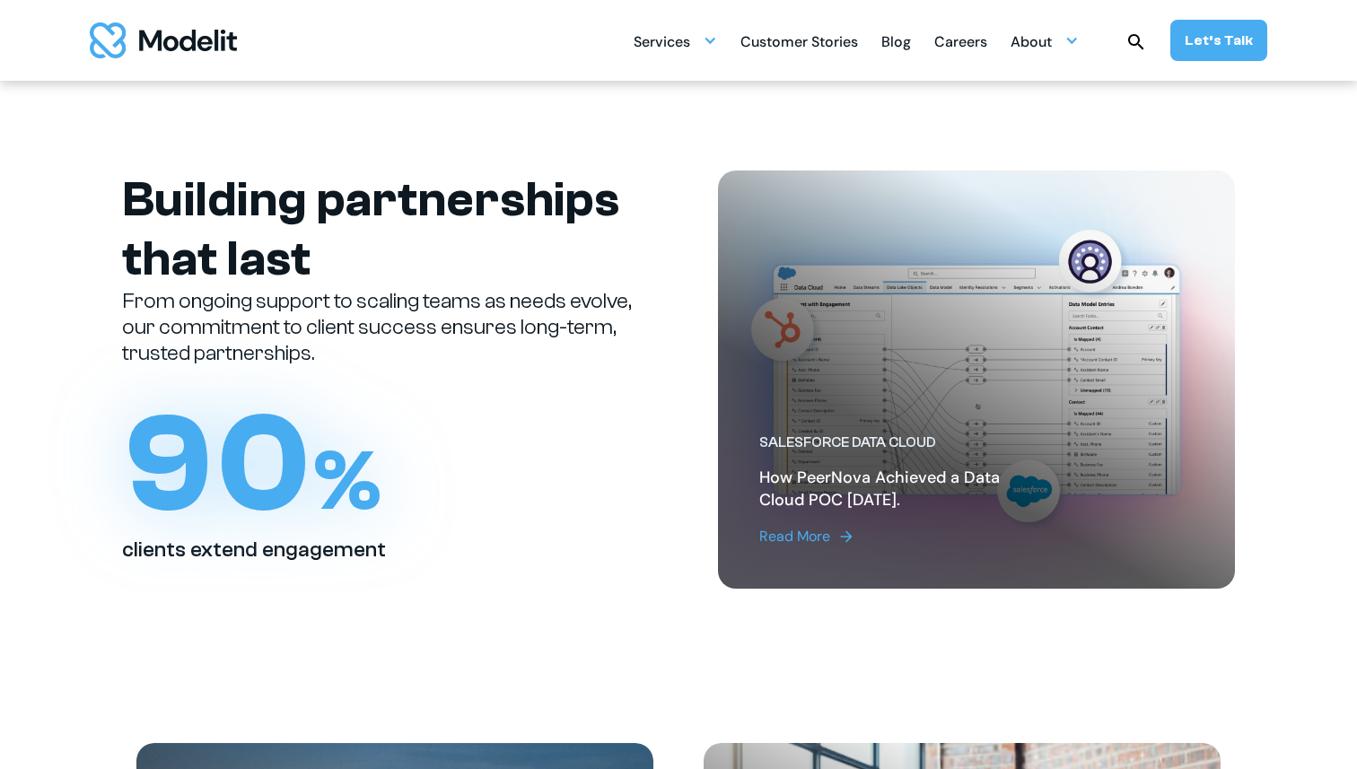
click at [407, 400] on div "Building partnerships that last From ongoing support to scaling teams as needs …" at bounding box center [380, 366] width 517 height 393
click at [158, 52] on img "home" at bounding box center [163, 40] width 147 height 36
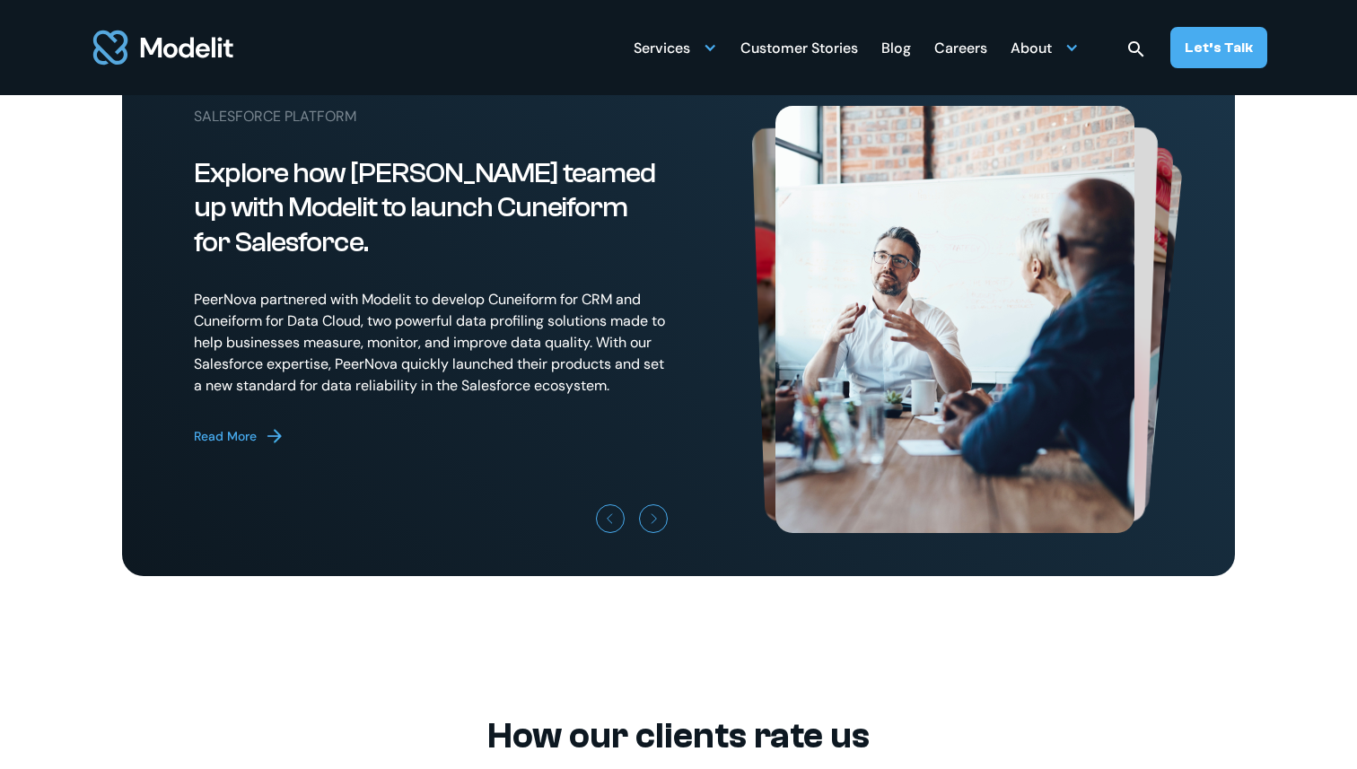
scroll to position [4966, 0]
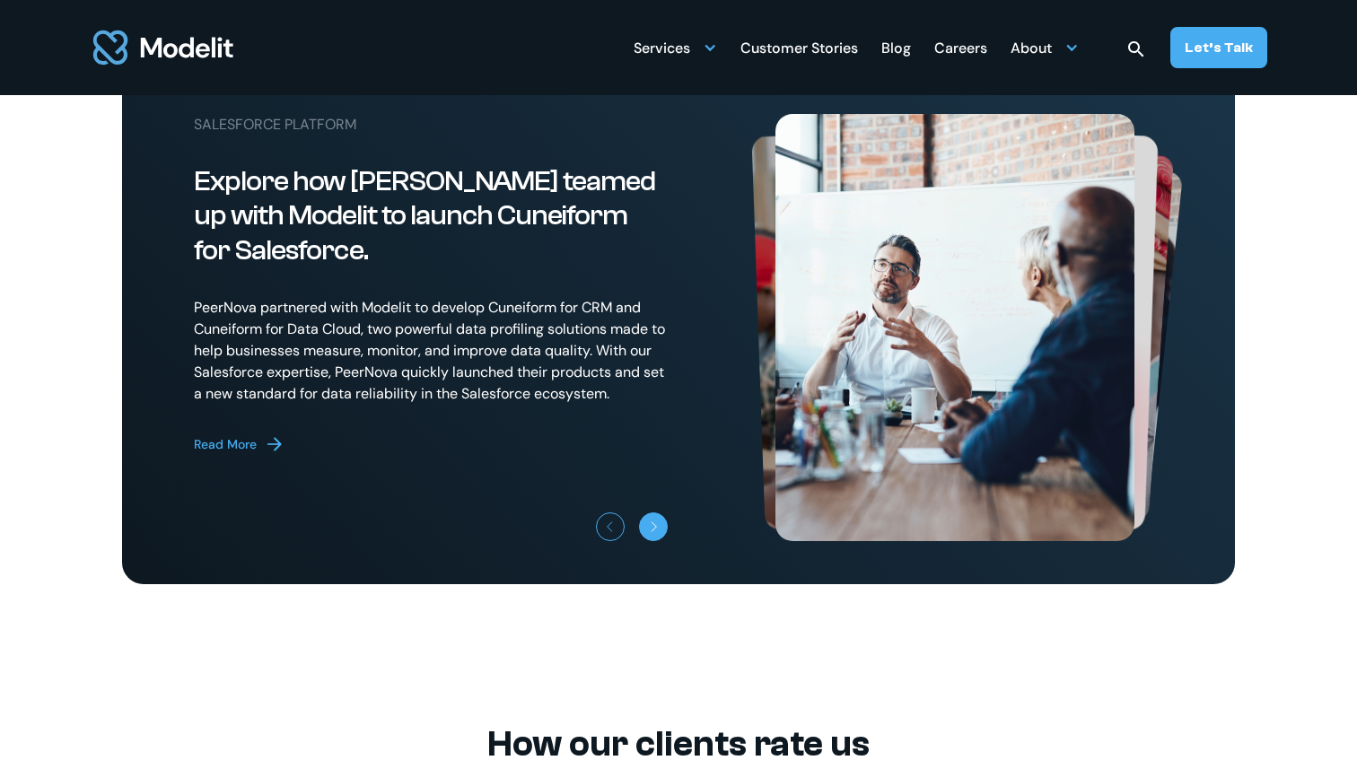
click at [653, 536] on div "Next slide" at bounding box center [654, 530] width 11 height 11
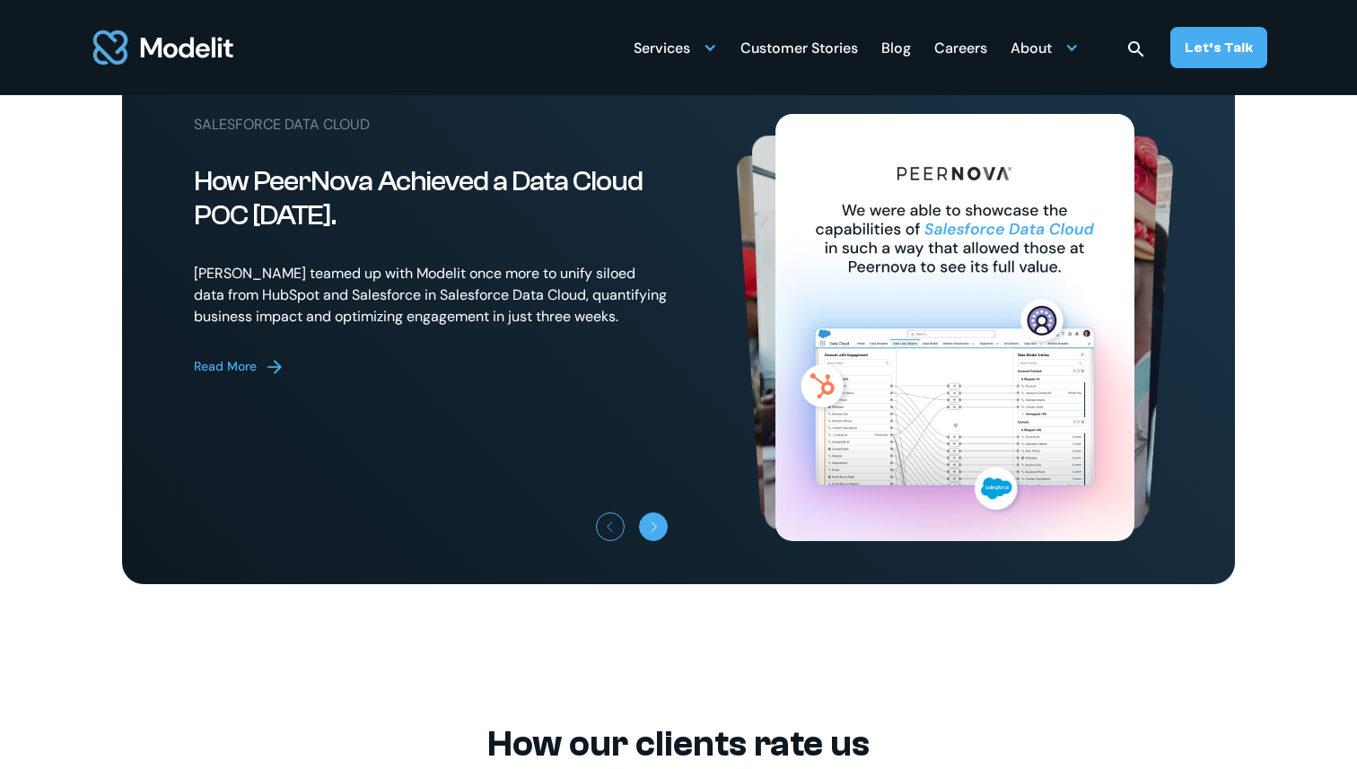
click at [653, 536] on div "Next slide" at bounding box center [654, 530] width 11 height 11
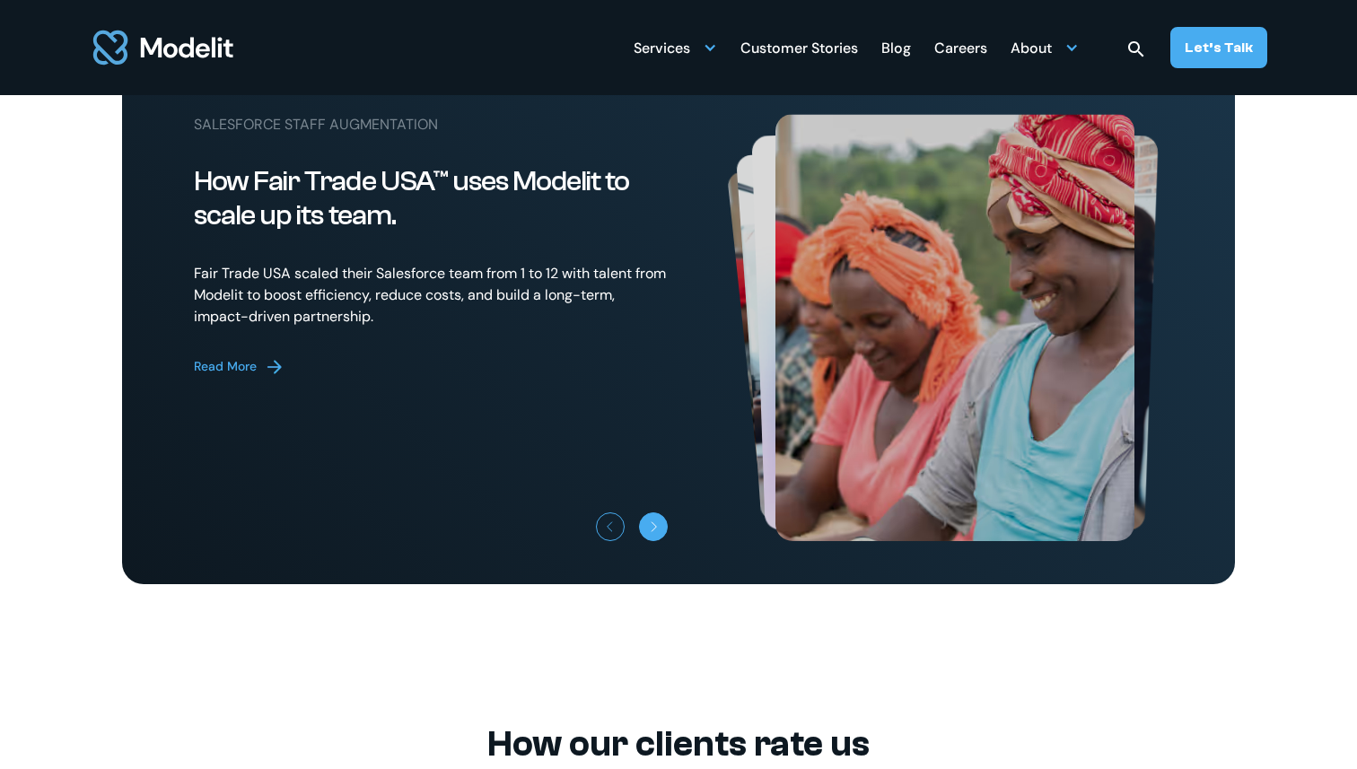
click at [653, 536] on div "Next slide" at bounding box center [654, 530] width 11 height 11
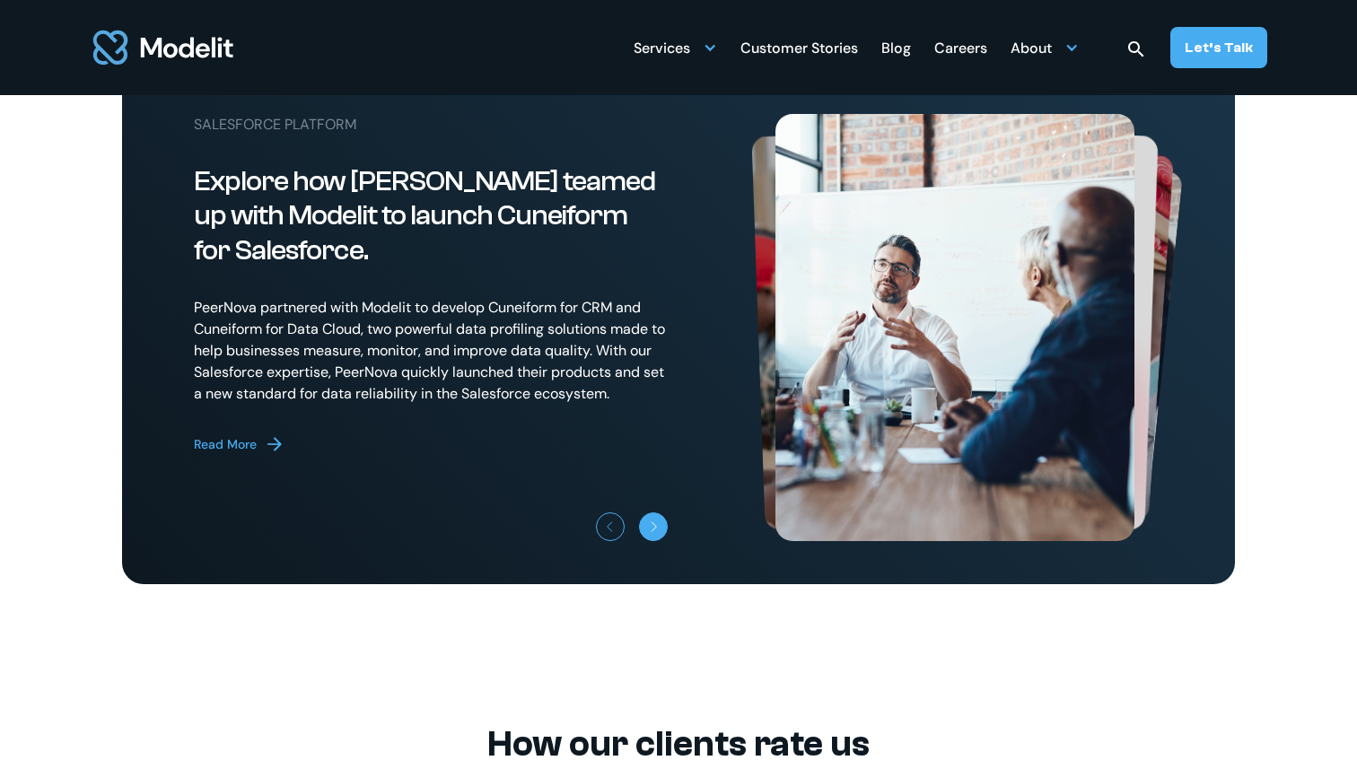
click at [649, 536] on div "Next slide" at bounding box center [654, 530] width 11 height 11
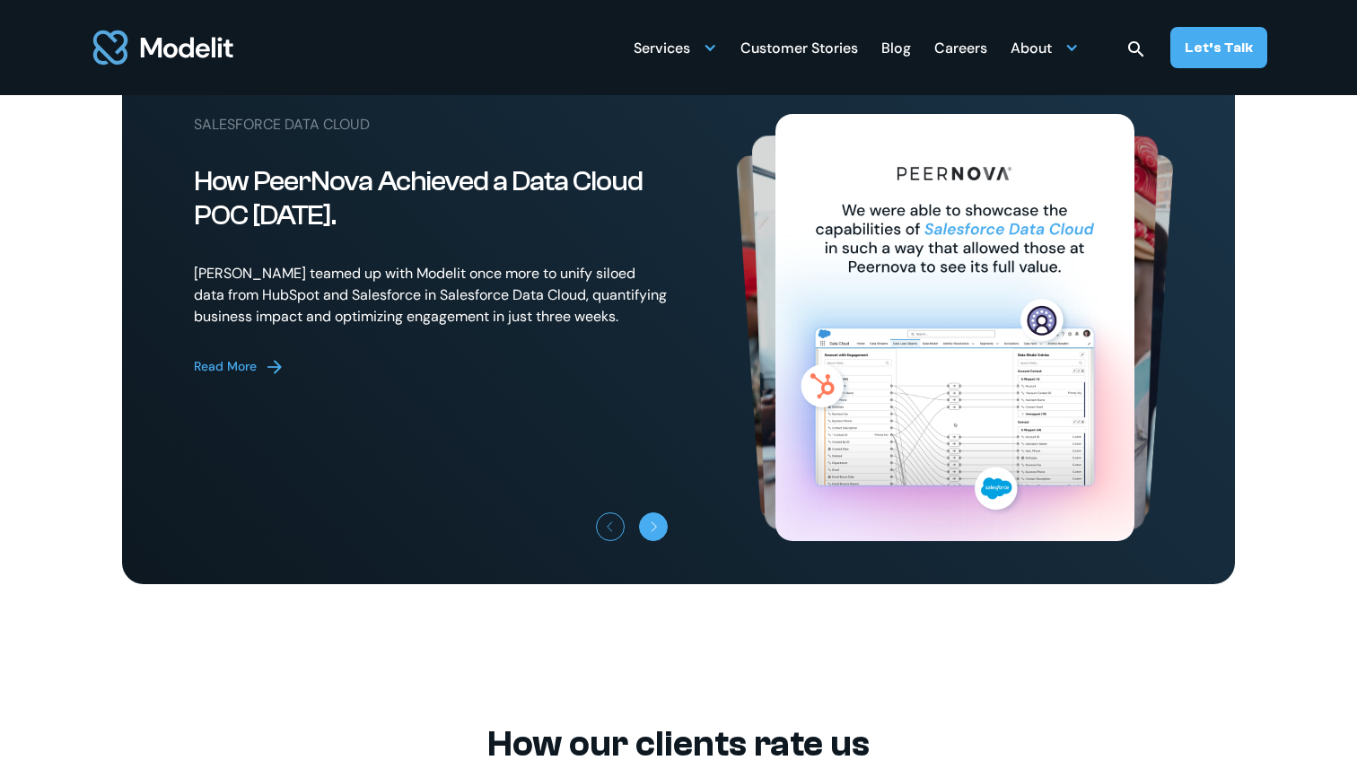
click at [649, 536] on div "Next slide" at bounding box center [654, 530] width 11 height 11
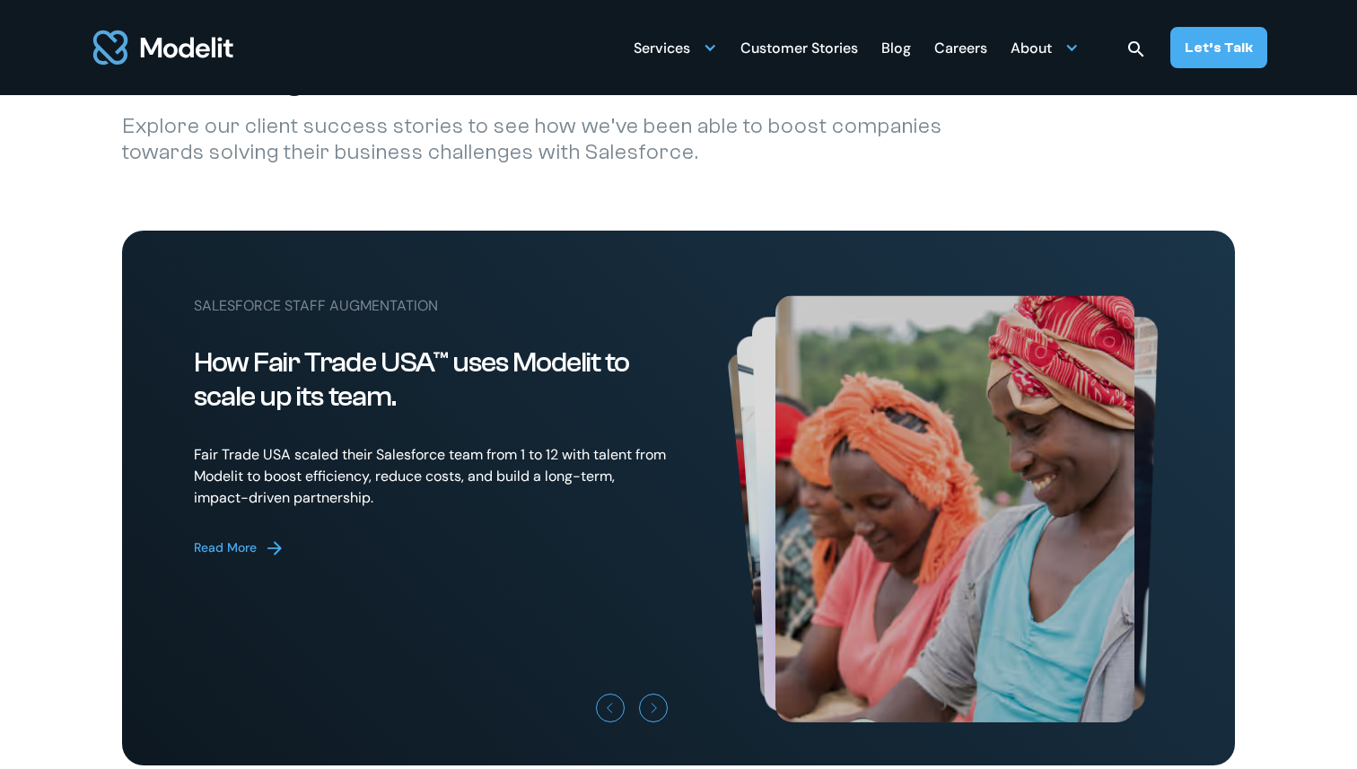
scroll to position [4793, 0]
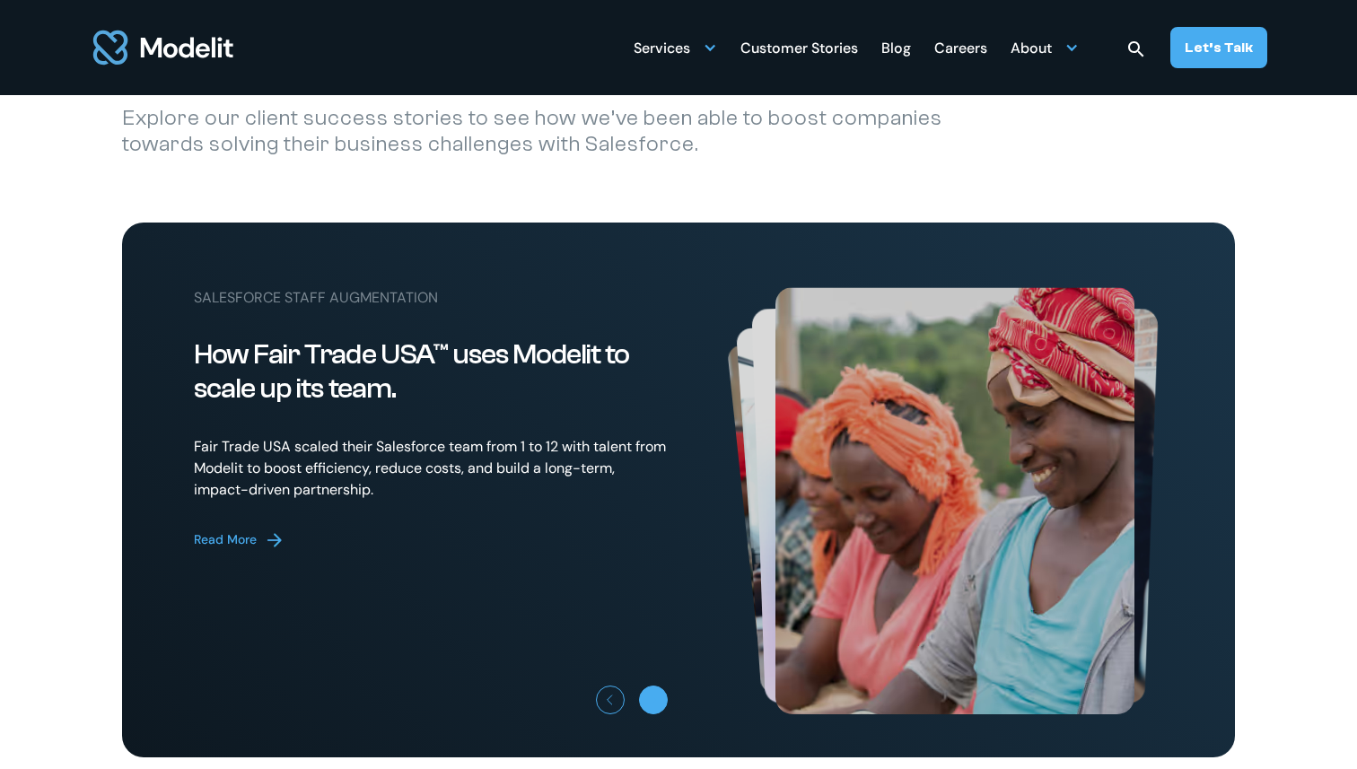
click at [652, 709] on div "Next slide" at bounding box center [654, 703] width 11 height 11
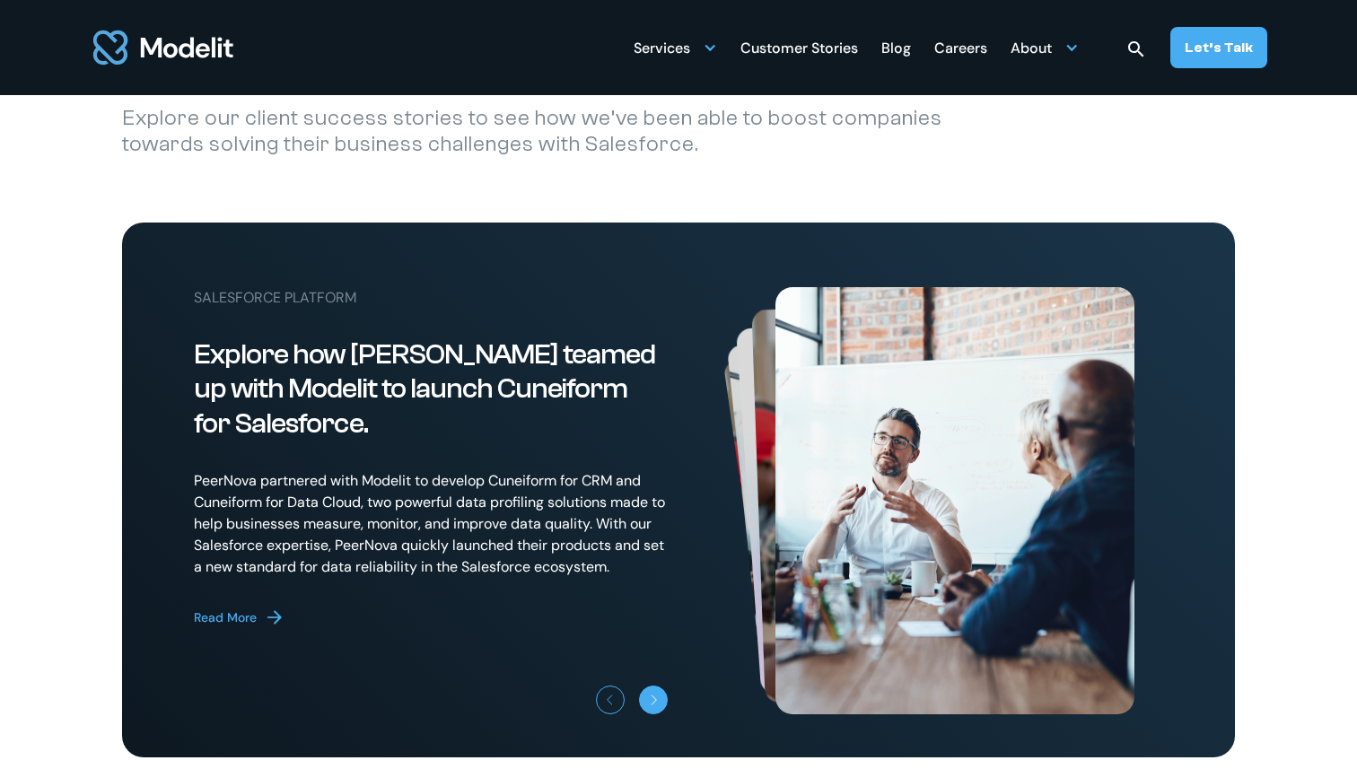
click at [652, 709] on div "Next slide" at bounding box center [654, 703] width 11 height 11
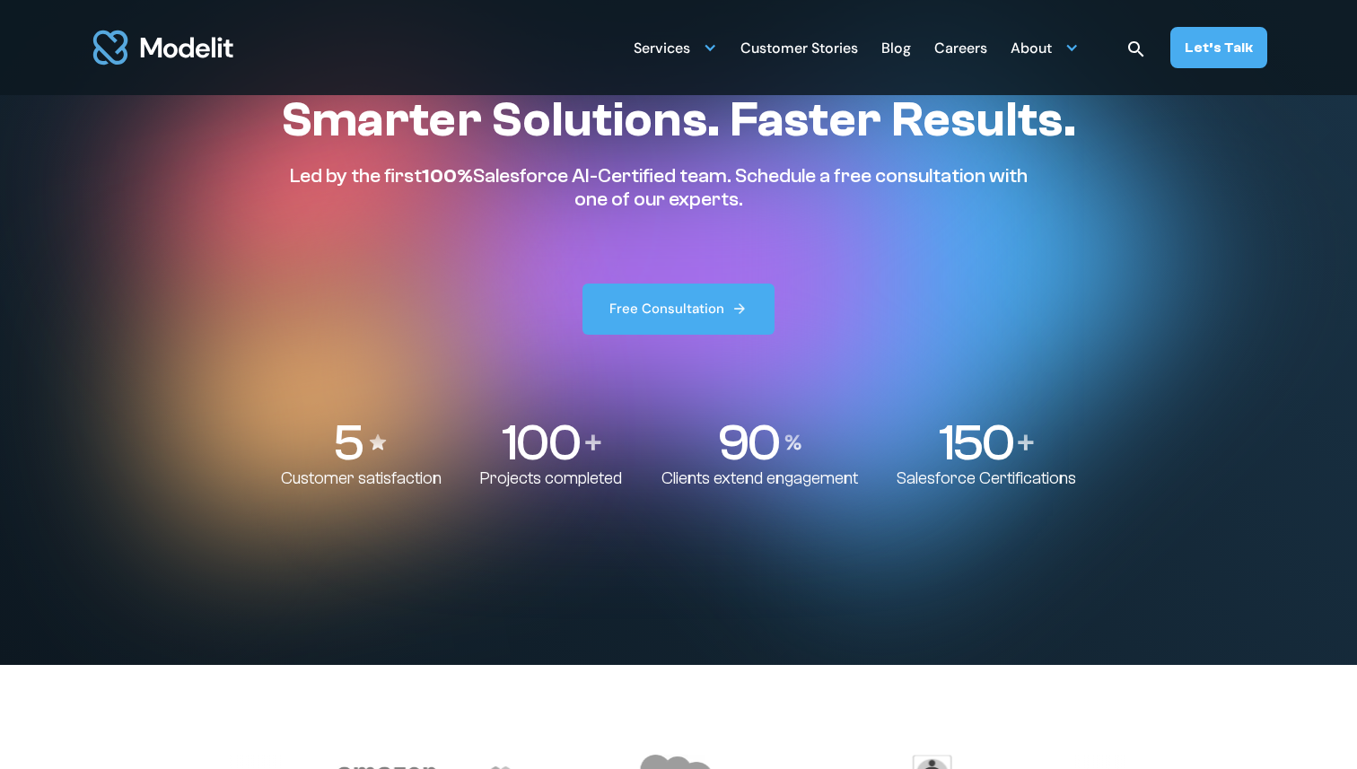
scroll to position [0, 0]
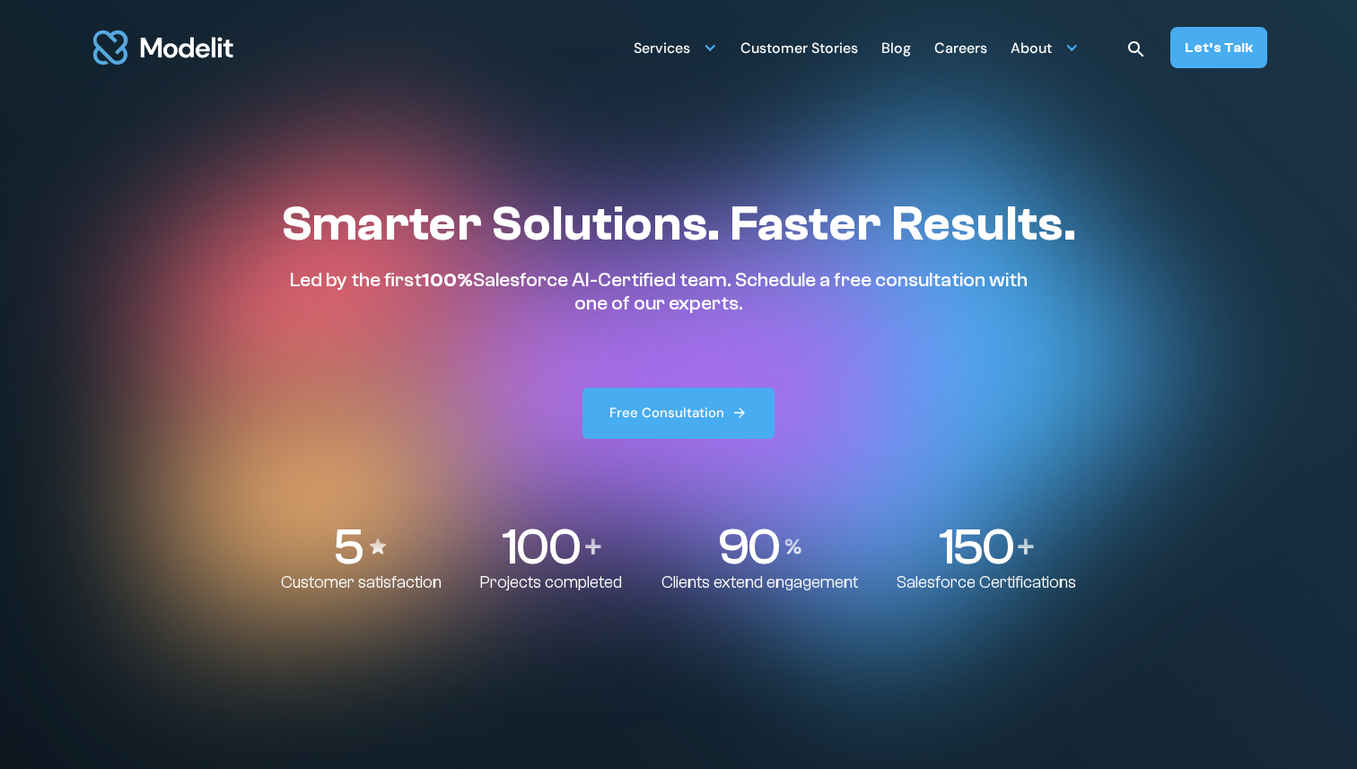
click at [834, 44] on div "Customer Stories" at bounding box center [799, 49] width 118 height 35
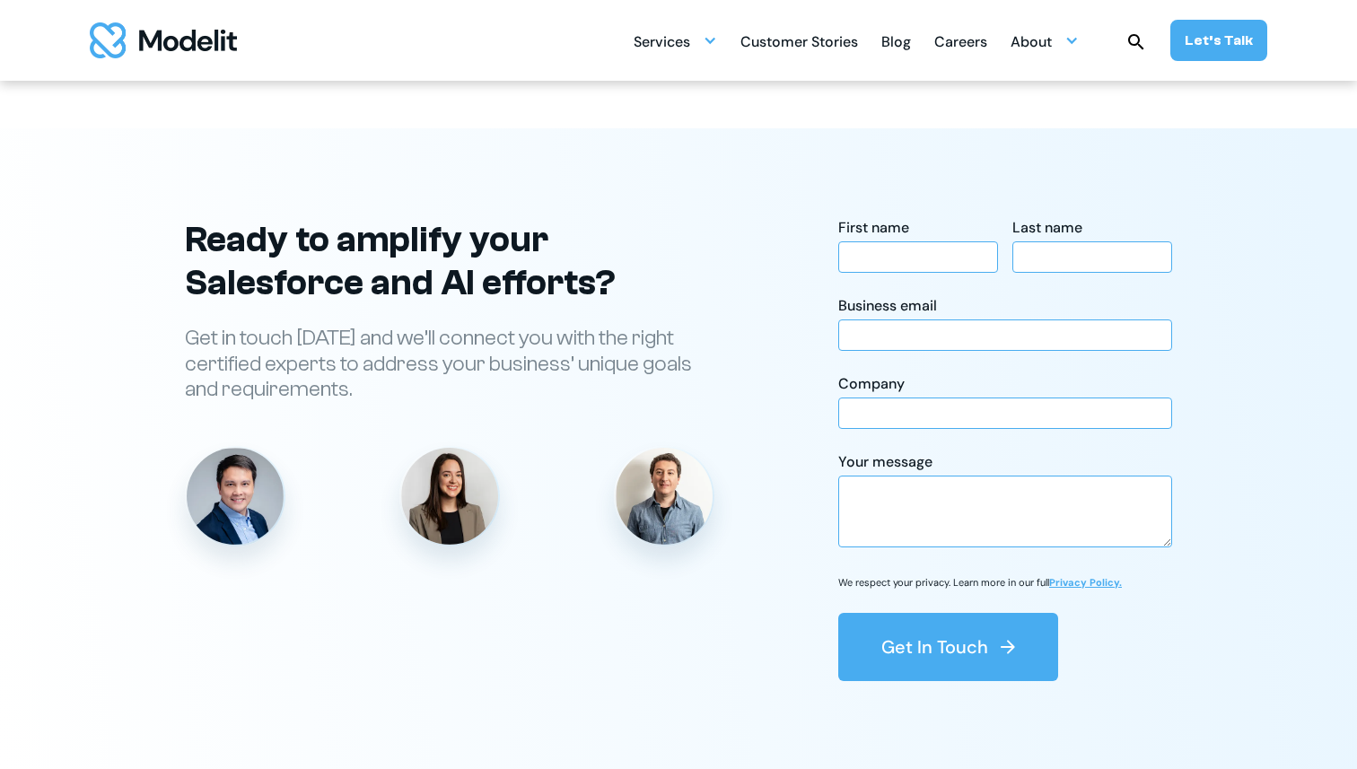
scroll to position [2700, 0]
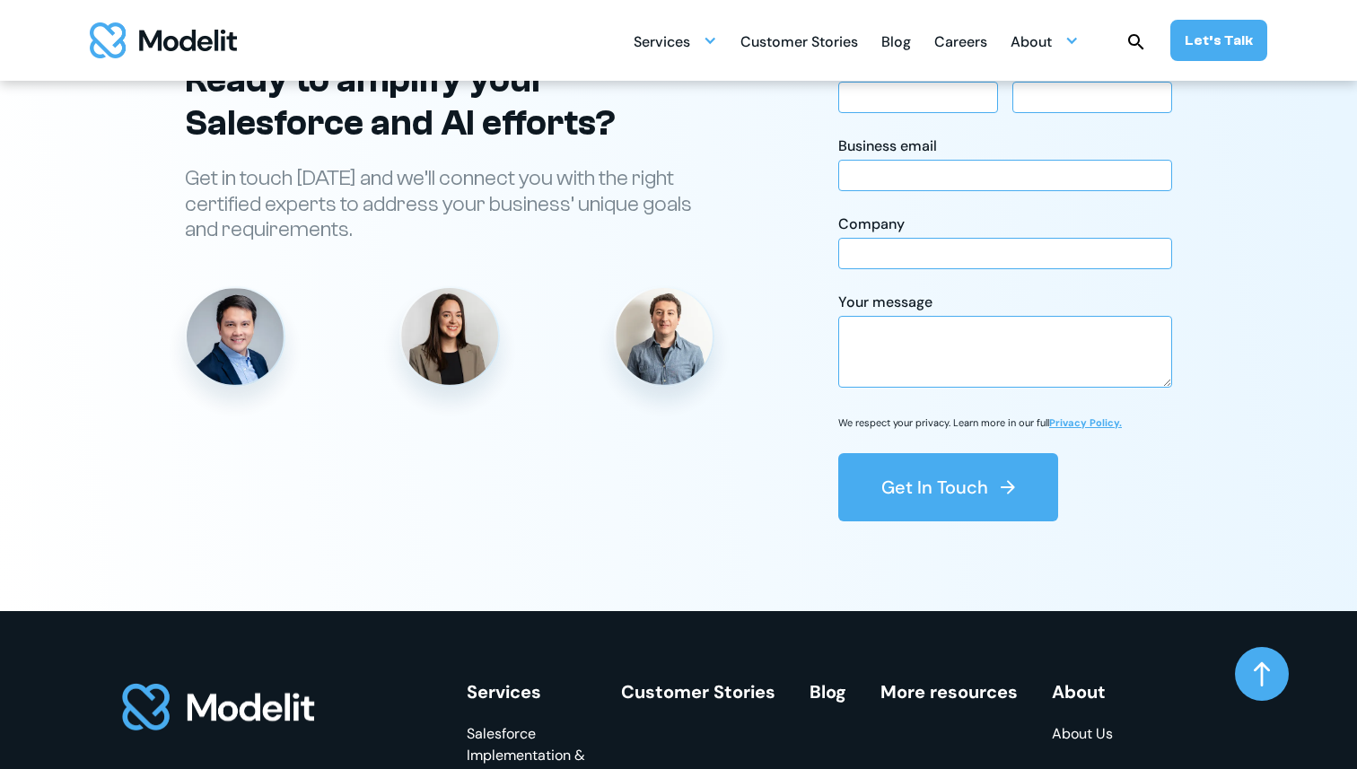
scroll to position [2847, 0]
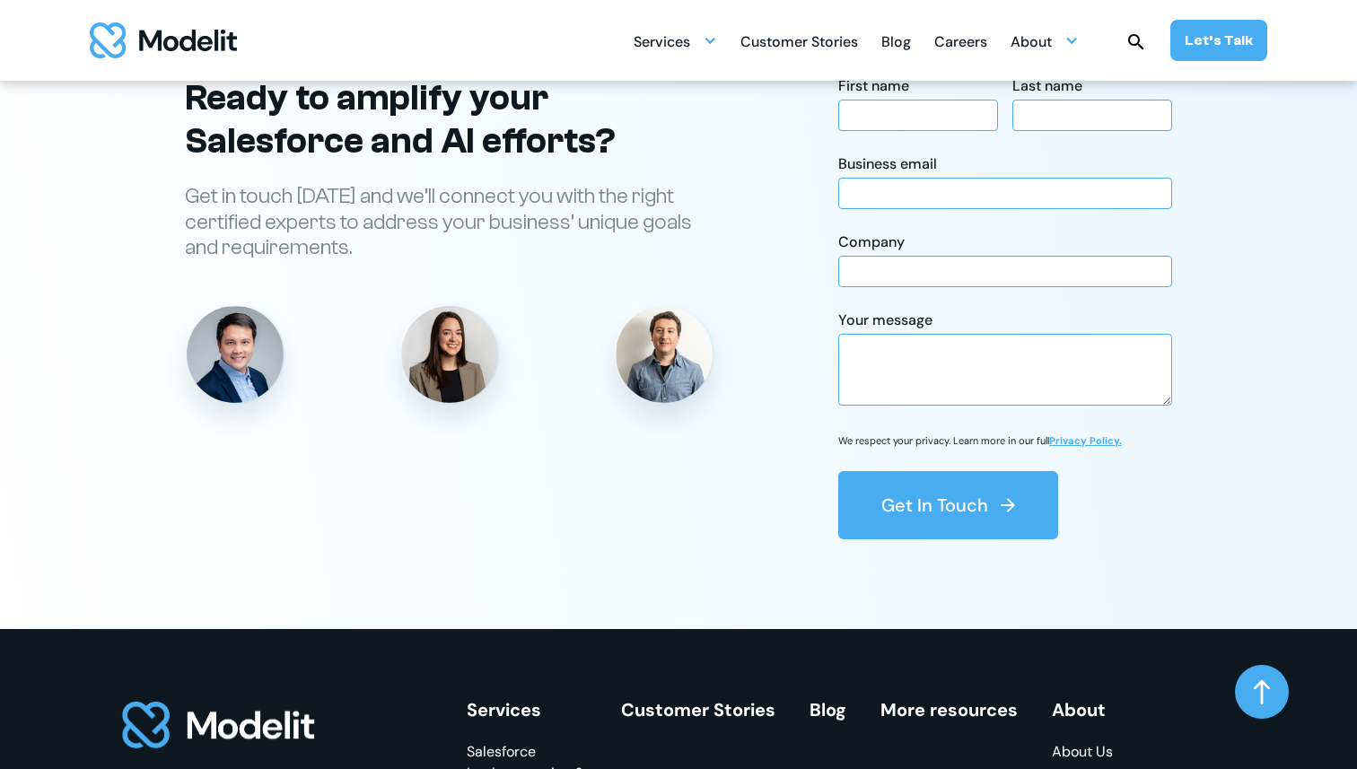
click at [159, 30] on img "home" at bounding box center [163, 40] width 147 height 36
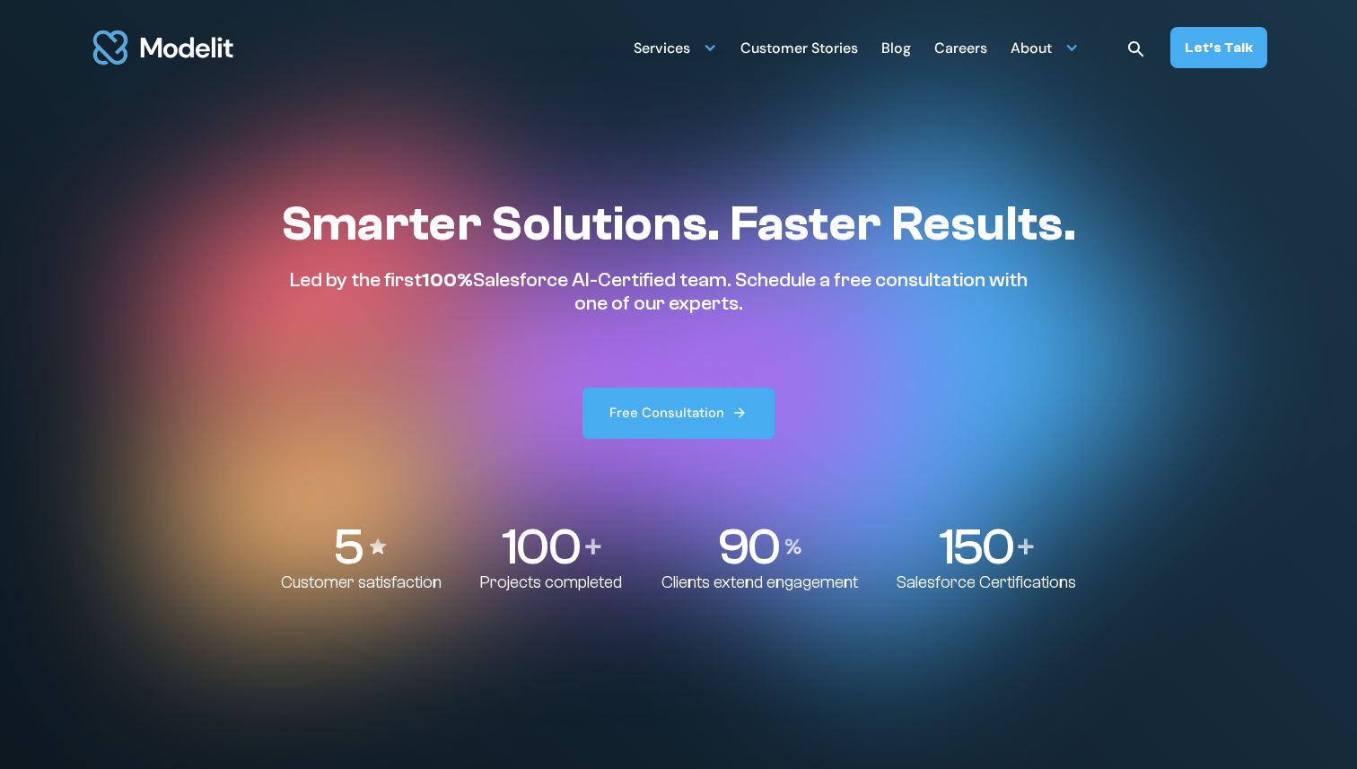
click at [886, 46] on div "Services SERVICES Salesforce implementation & consulting Salesforce AppExchange…" at bounding box center [951, 47] width 634 height 41
click at [900, 54] on div "Blog" at bounding box center [896, 49] width 30 height 35
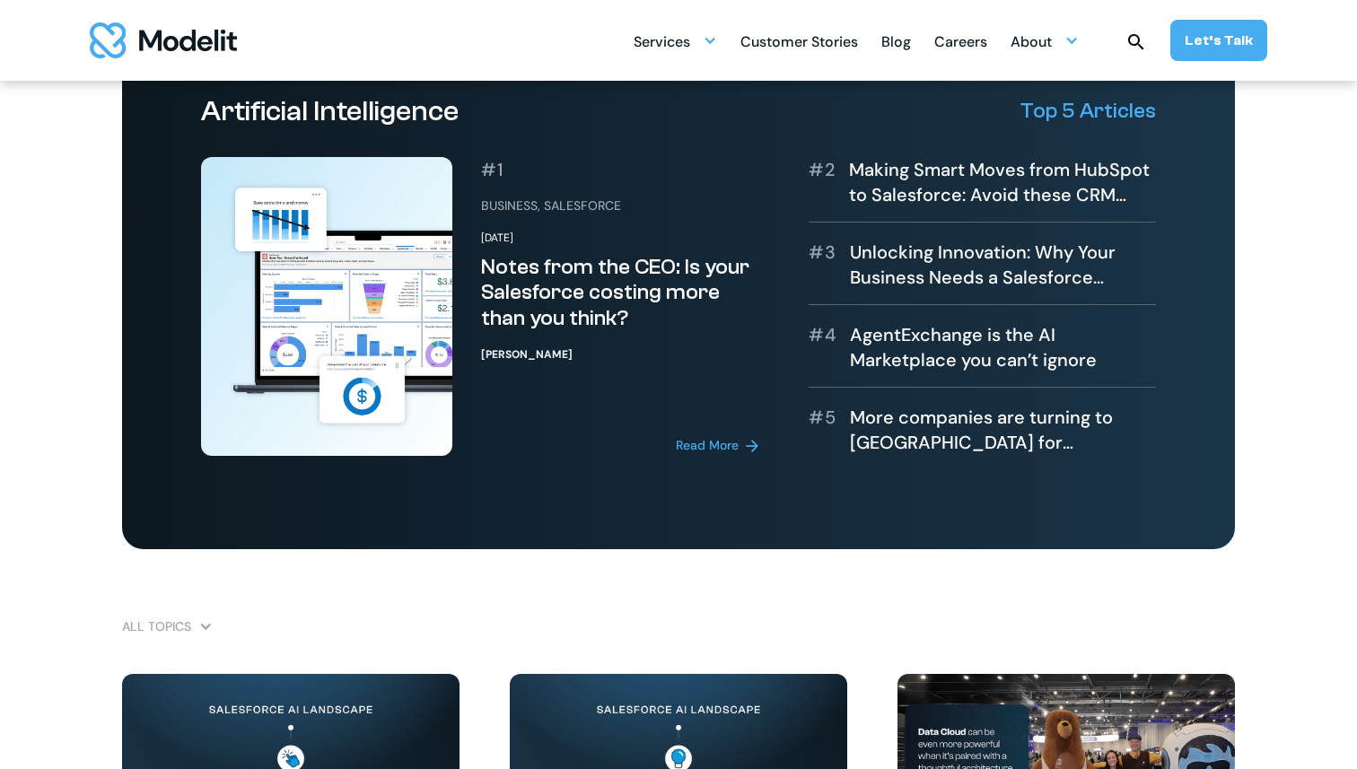
scroll to position [369, 0]
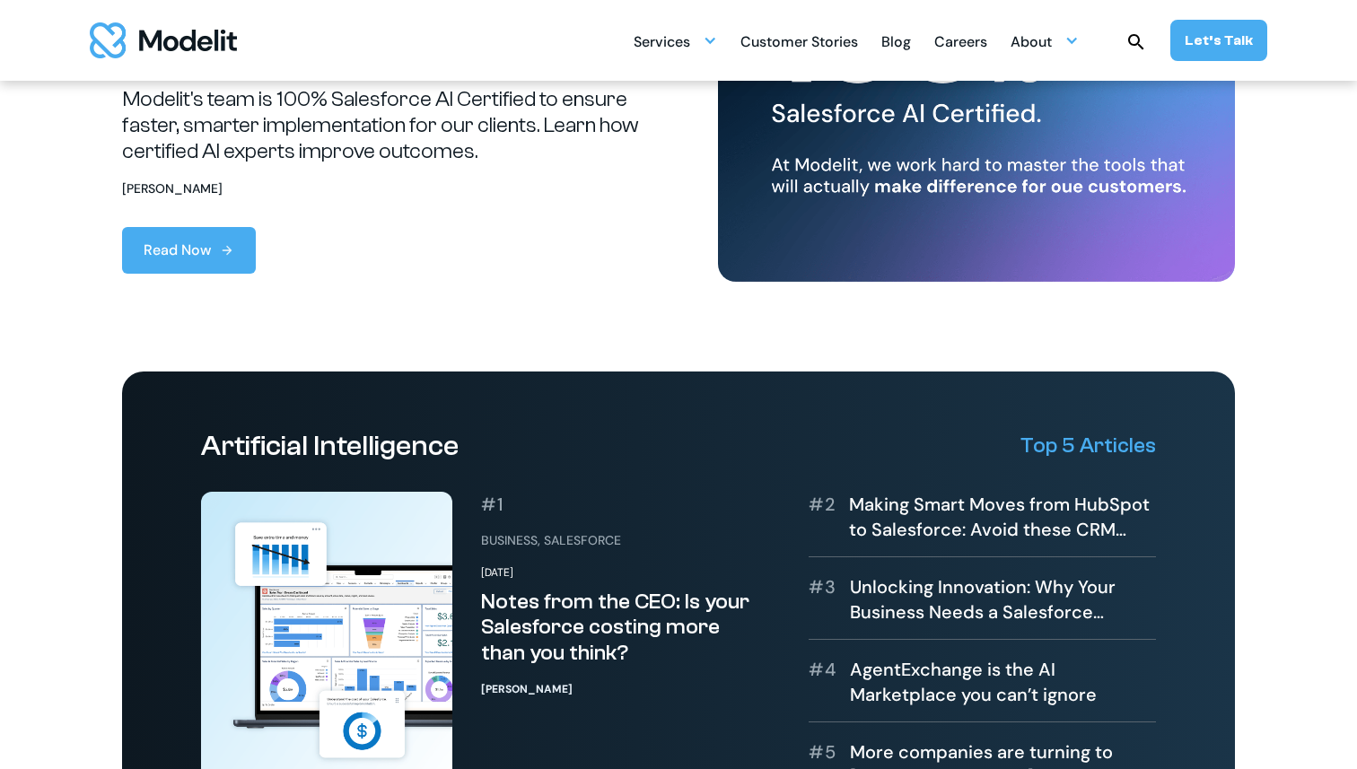
click at [817, 38] on div "Customer Stories" at bounding box center [799, 43] width 118 height 35
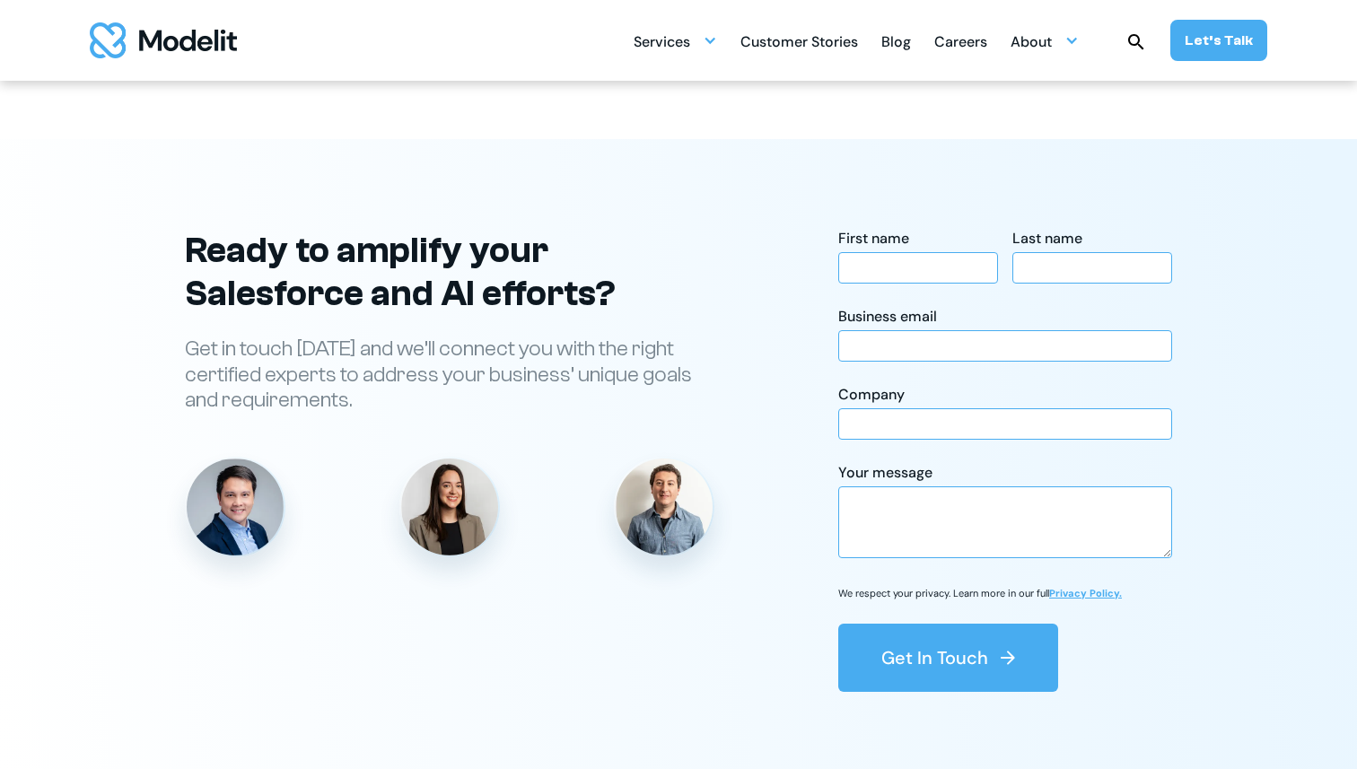
scroll to position [2691, 0]
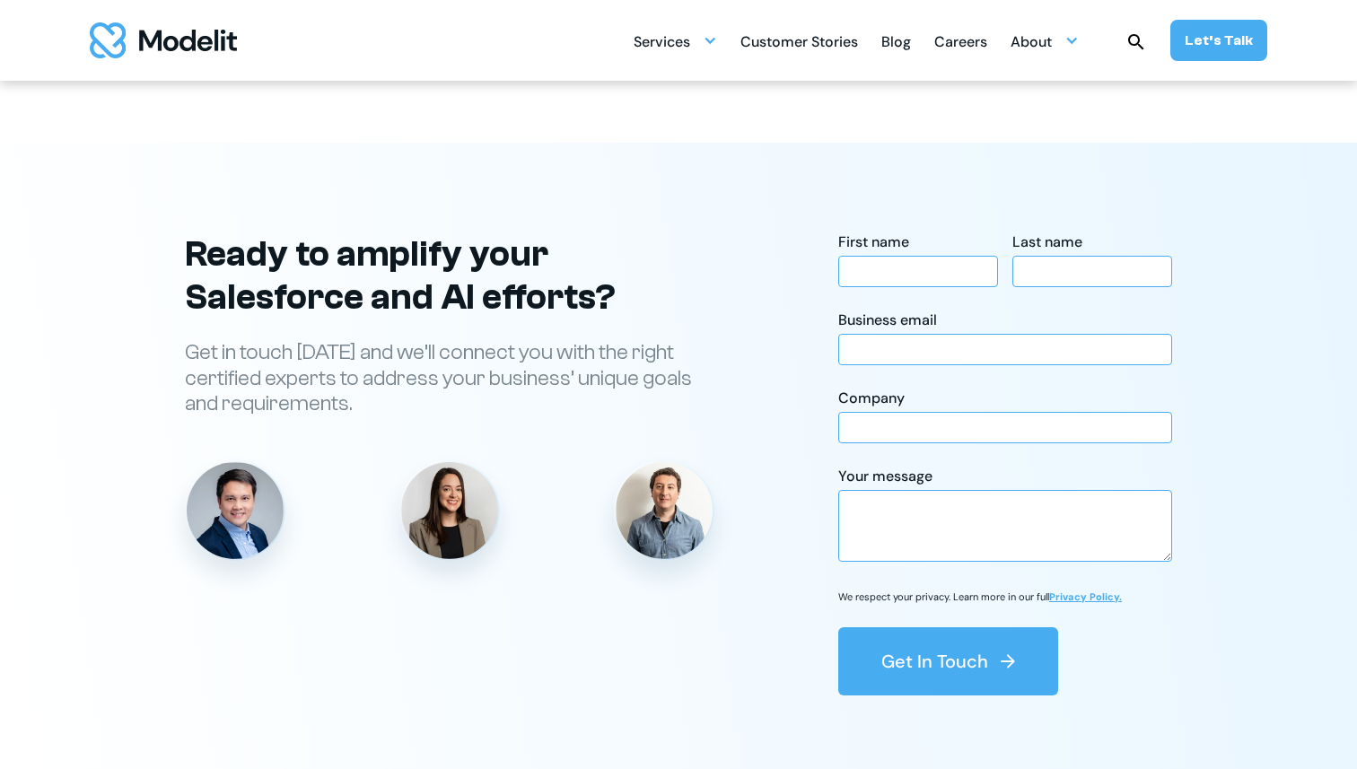
click at [200, 52] on img "home" at bounding box center [163, 40] width 147 height 36
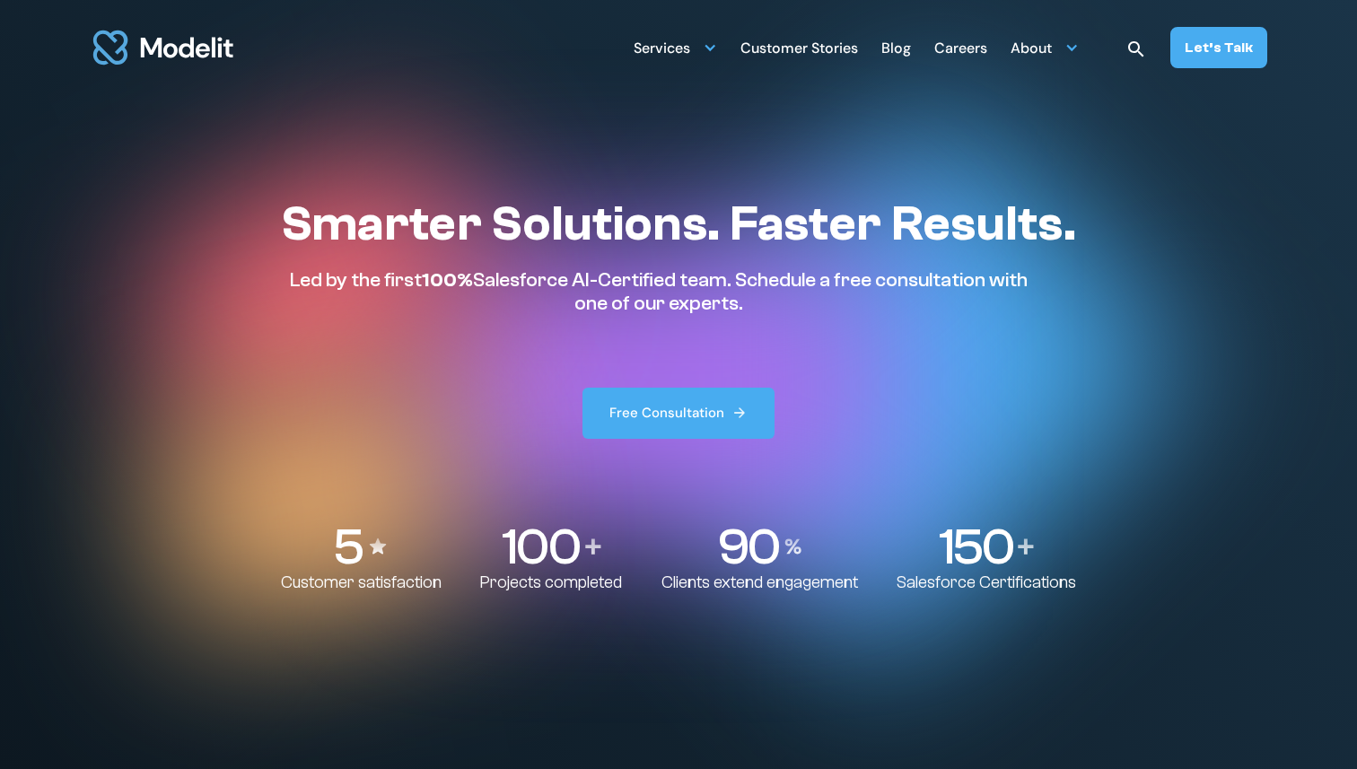
click at [978, 46] on div "Careers" at bounding box center [960, 49] width 53 height 35
